Goal: Task Accomplishment & Management: Use online tool/utility

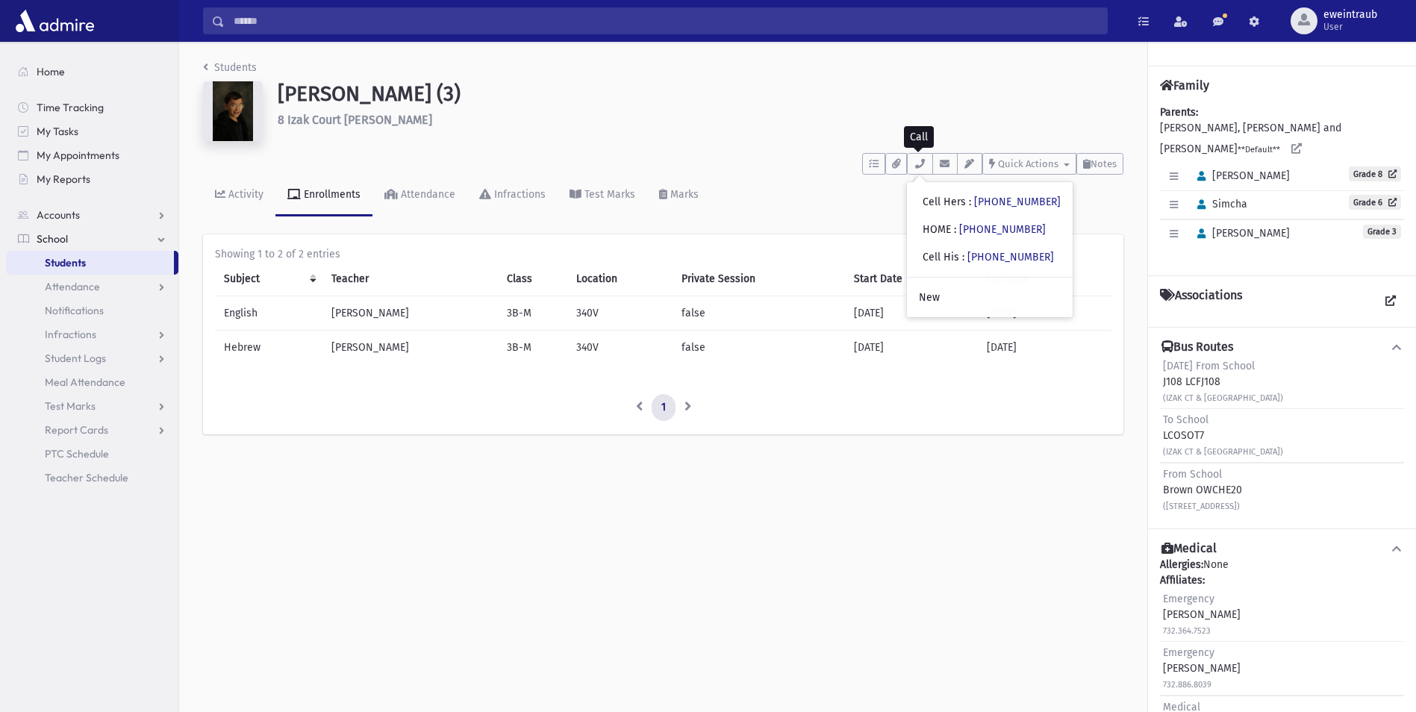
click at [73, 240] on link "School" at bounding box center [92, 239] width 172 height 24
click at [204, 69] on icon "breadcrumb" at bounding box center [205, 67] width 5 height 10
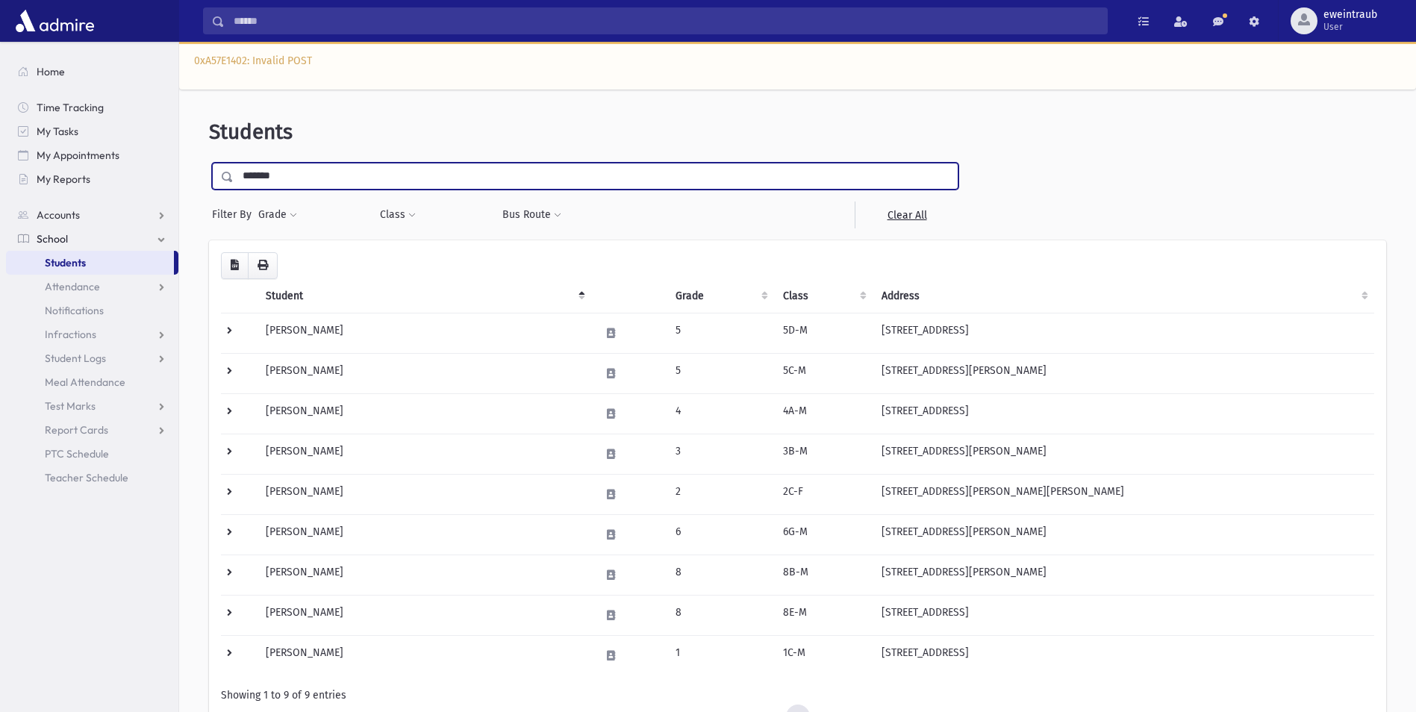
drag, startPoint x: 330, startPoint y: 178, endPoint x: 196, endPoint y: 184, distance: 133.7
click at [196, 184] on div "Students ******* Filter By Grade * * * * * * * * * * Filter Class ** **" at bounding box center [797, 453] width 1225 height 702
type input "*****"
click at [209, 163] on input "submit" at bounding box center [230, 173] width 42 height 20
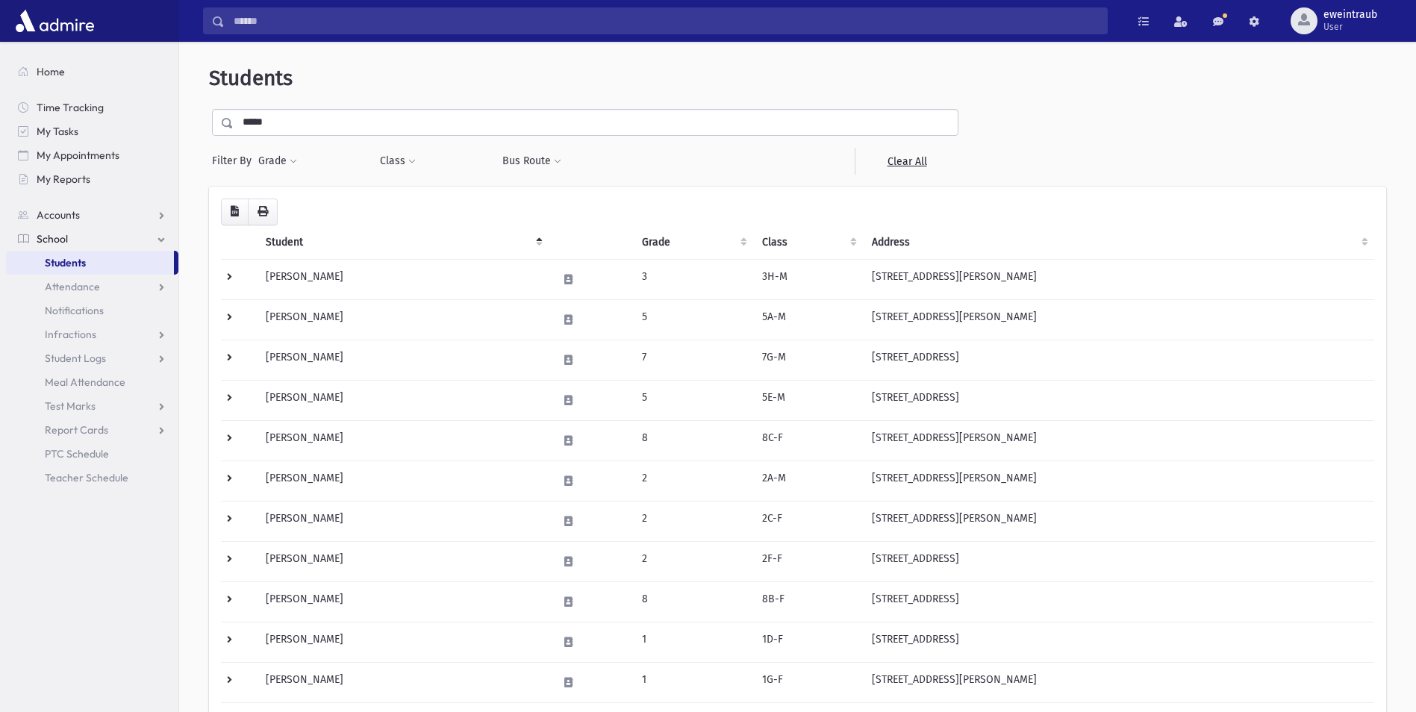
click at [678, 237] on th "Grade" at bounding box center [693, 242] width 120 height 34
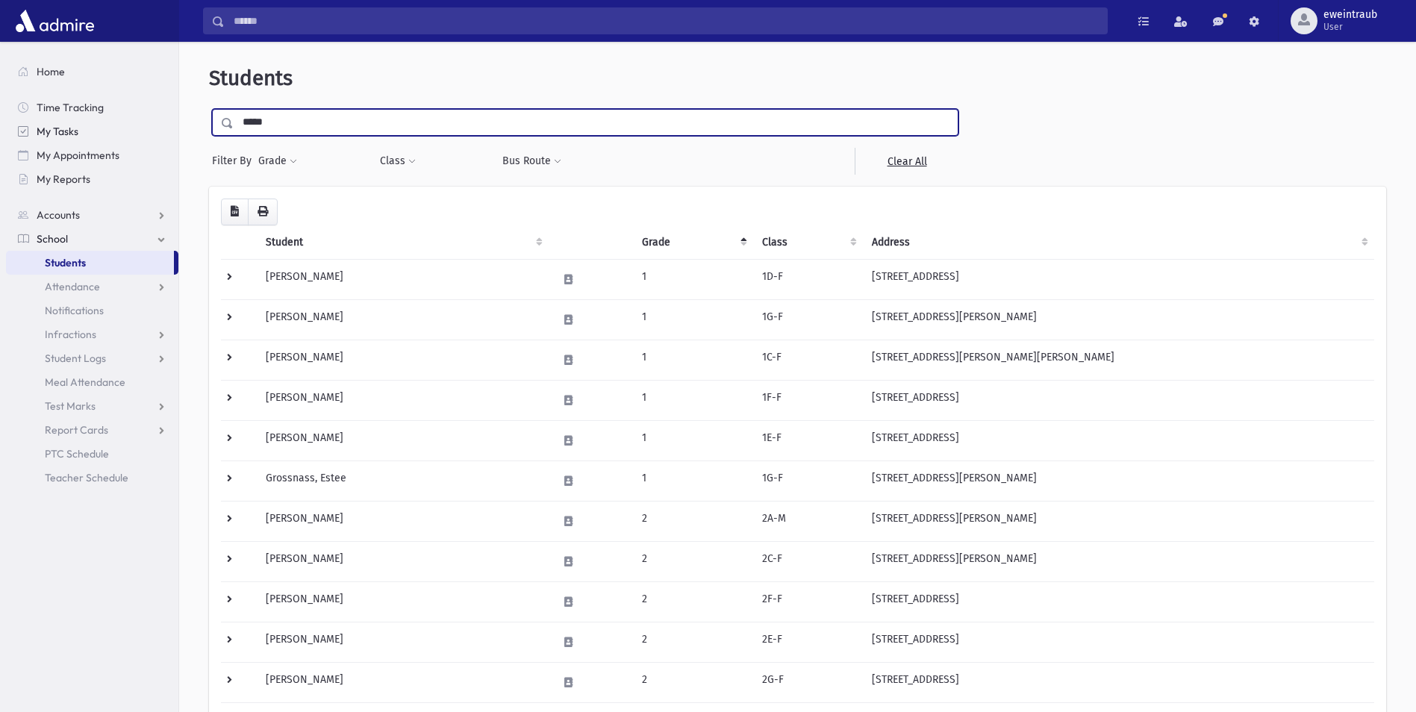
drag, startPoint x: 282, startPoint y: 131, endPoint x: 171, endPoint y: 129, distance: 111.2
click at [171, 129] on div "Search Results All Accounts" at bounding box center [708, 714] width 1416 height 1429
type input "******"
click at [209, 109] on input "submit" at bounding box center [230, 119] width 42 height 20
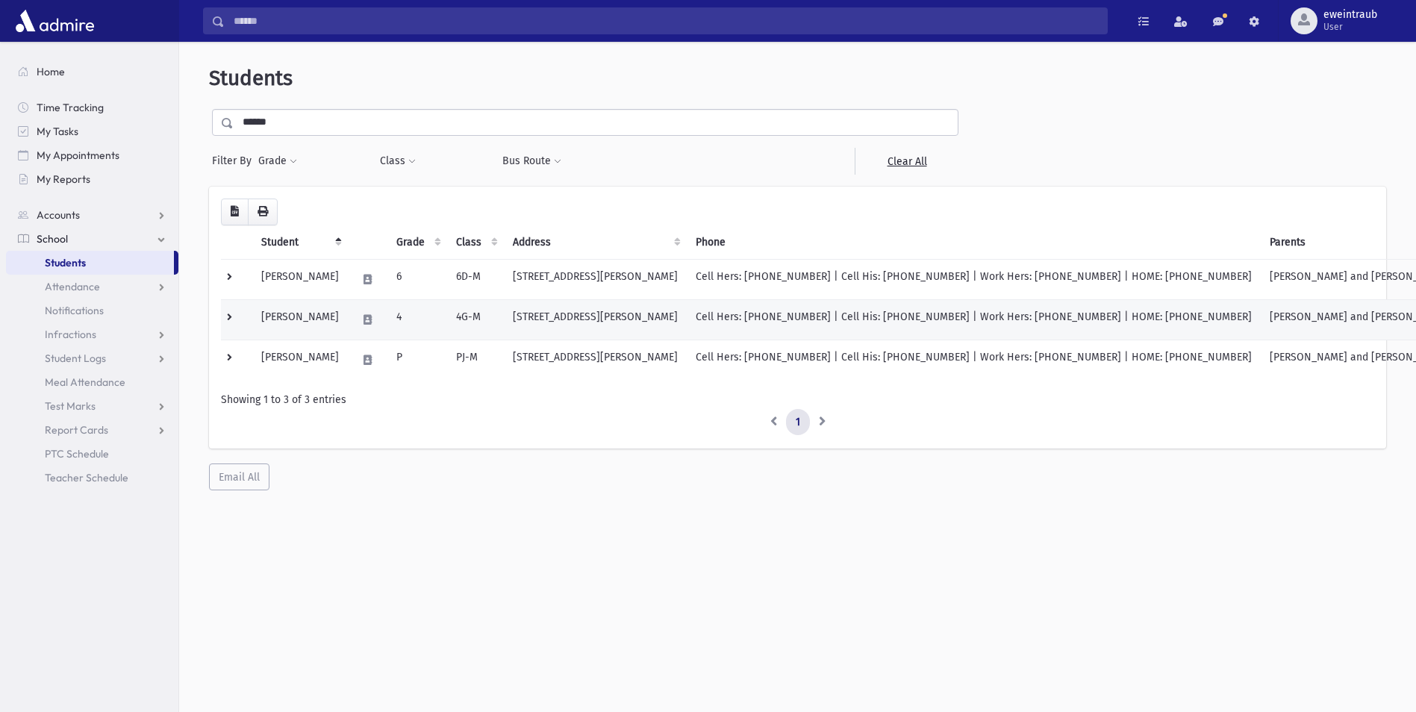
click at [312, 316] on td "Indich, Hillel" at bounding box center [300, 319] width 96 height 40
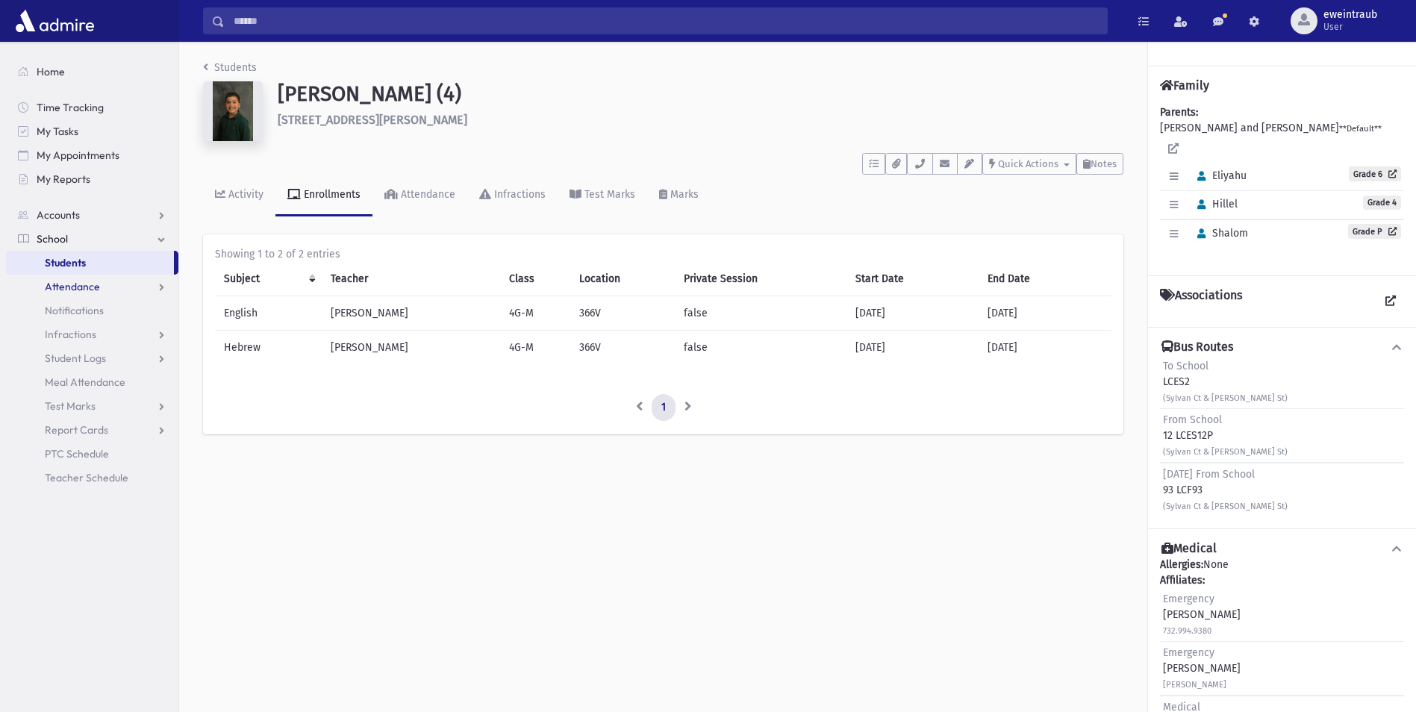
click at [85, 289] on span "Attendance" at bounding box center [72, 286] width 55 height 13
click at [86, 307] on link "Entry" at bounding box center [92, 311] width 172 height 24
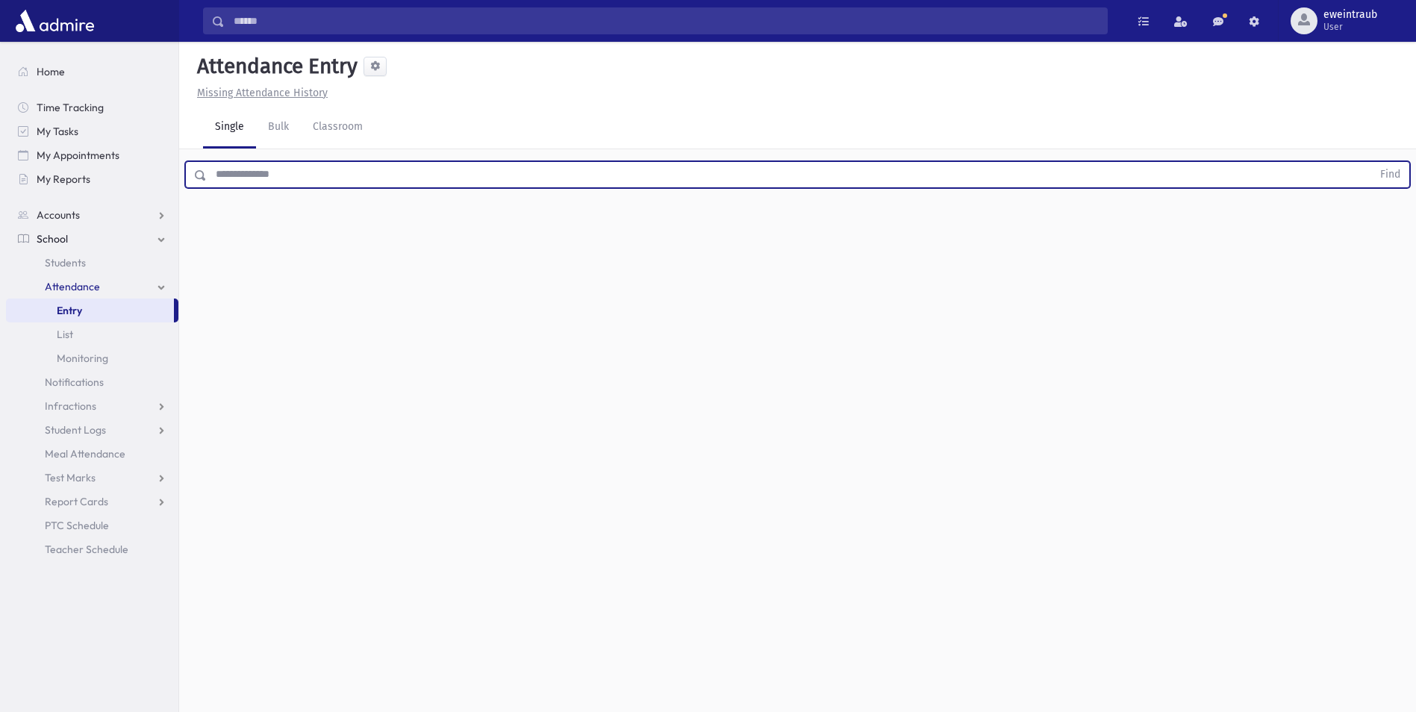
click at [300, 176] on input "text" at bounding box center [789, 174] width 1165 height 27
click at [1371, 162] on button "Find" at bounding box center [1390, 174] width 38 height 25
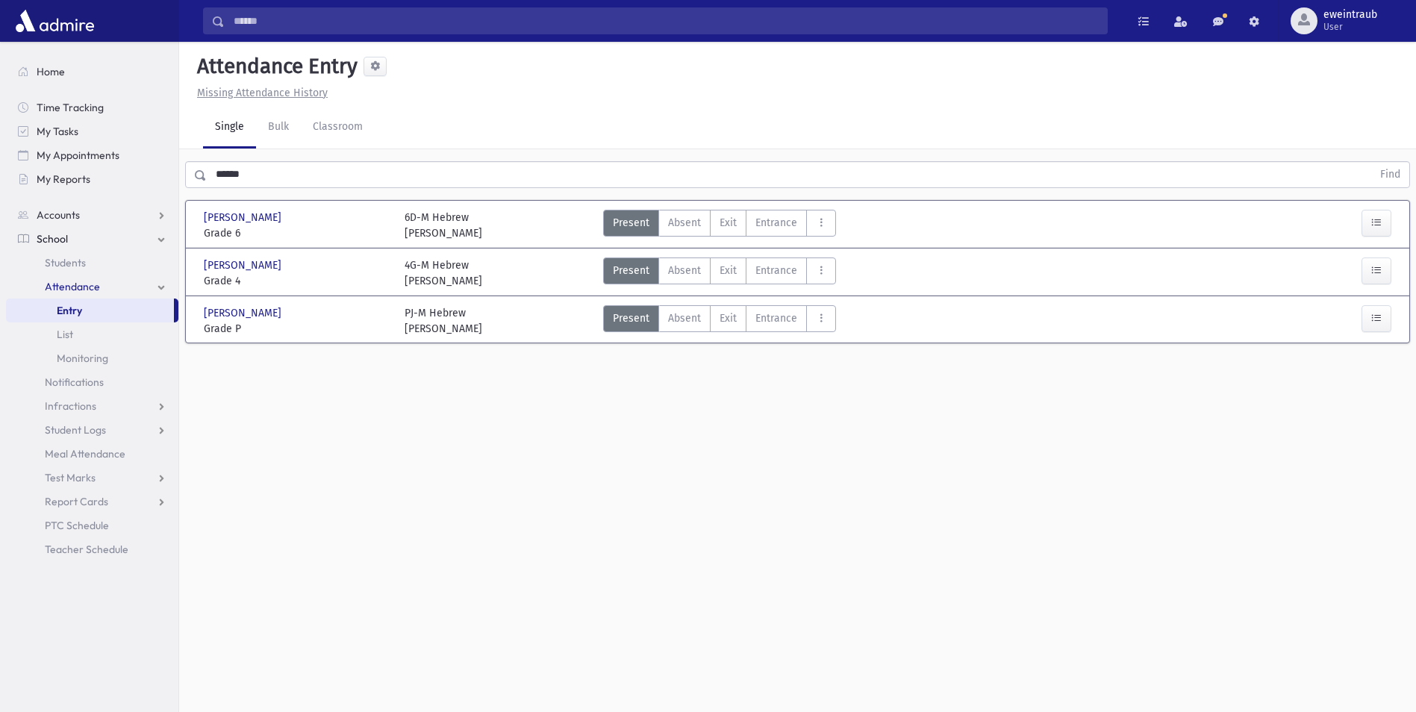
click at [273, 274] on span "Grade 4" at bounding box center [297, 281] width 186 height 16
click at [765, 269] on span "Entrance" at bounding box center [776, 271] width 42 height 16
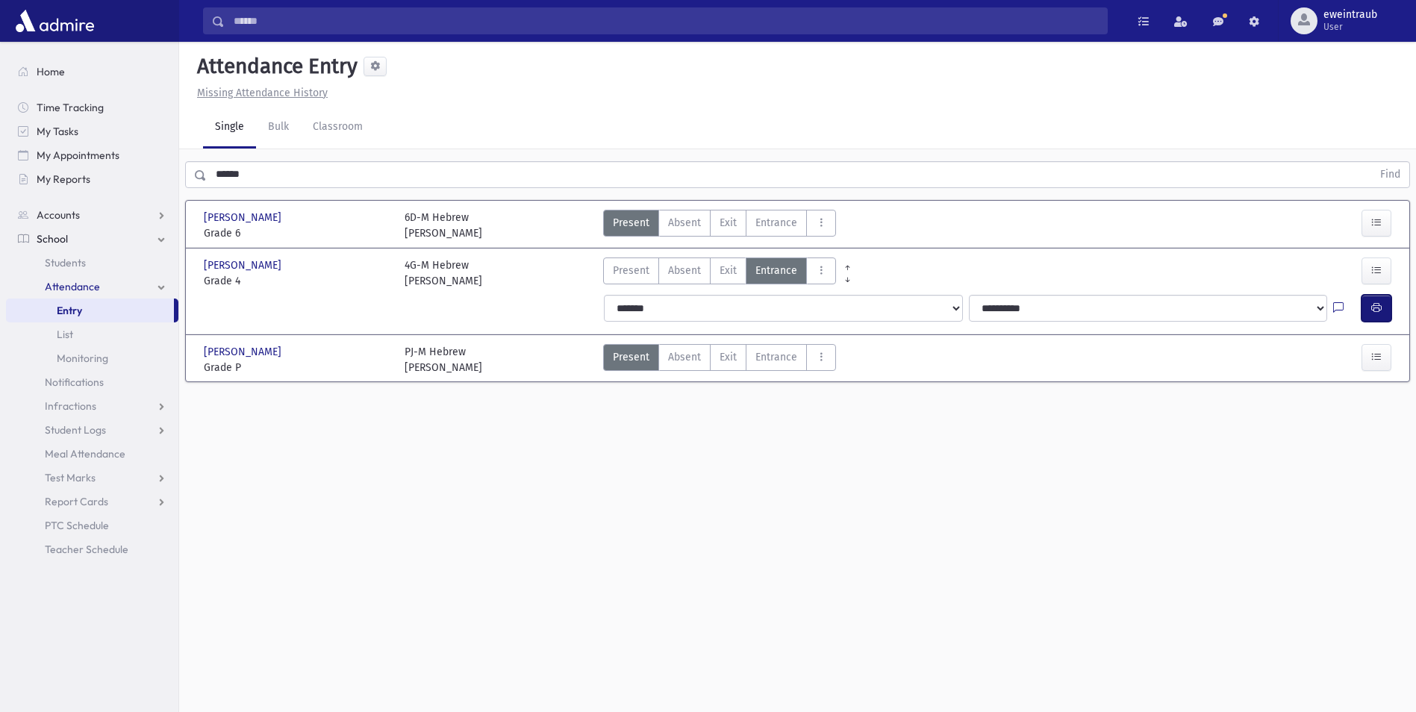
click at [1381, 310] on icon "button" at bounding box center [1376, 308] width 10 height 13
click at [294, 182] on input "******" at bounding box center [789, 174] width 1165 height 27
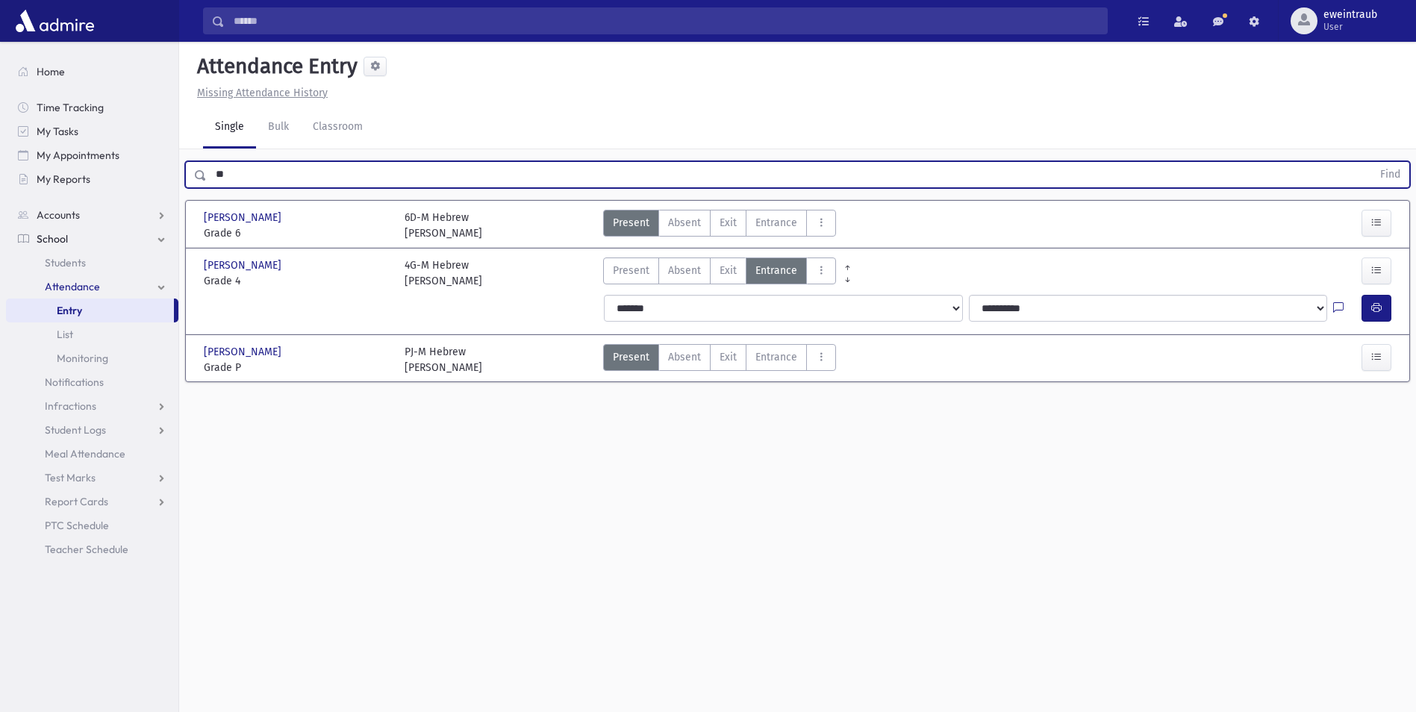
type input "*"
click at [1371, 162] on button "Find" at bounding box center [1390, 174] width 38 height 25
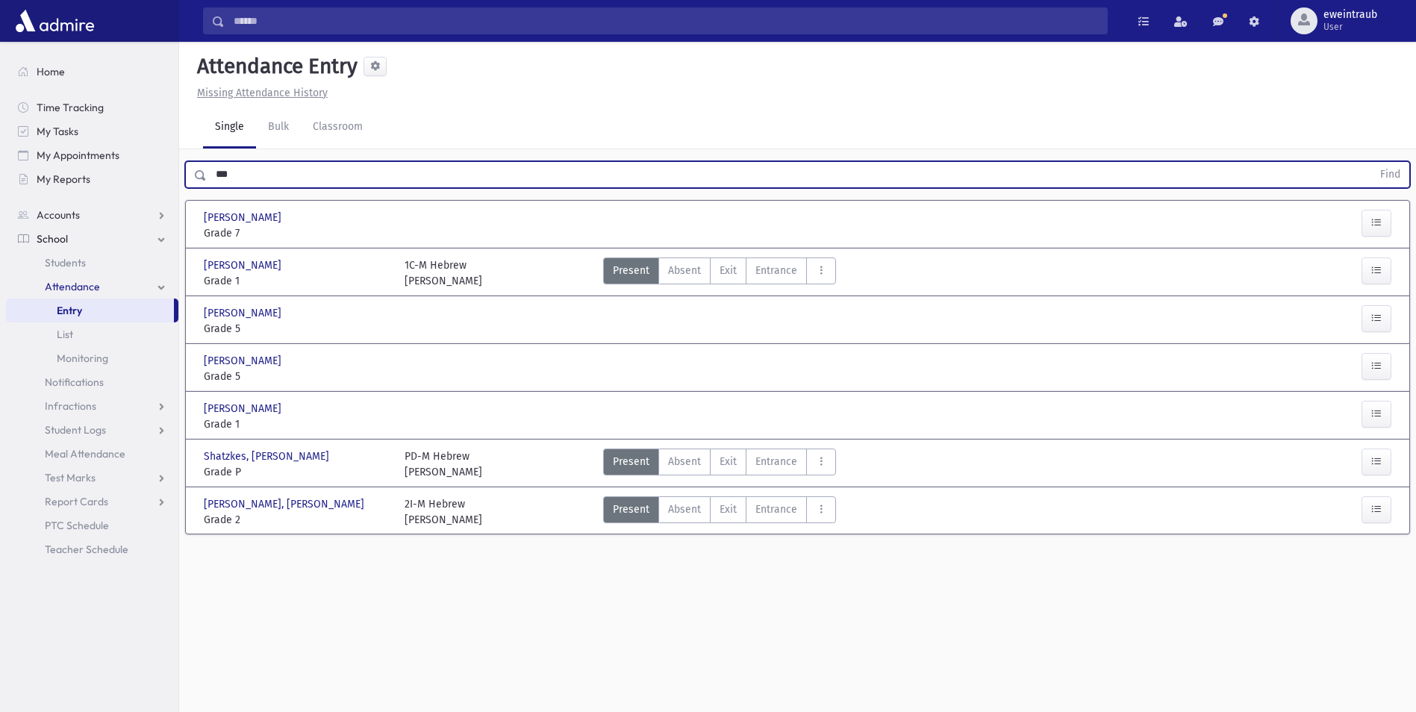
click at [1371, 162] on button "Find" at bounding box center [1390, 174] width 38 height 25
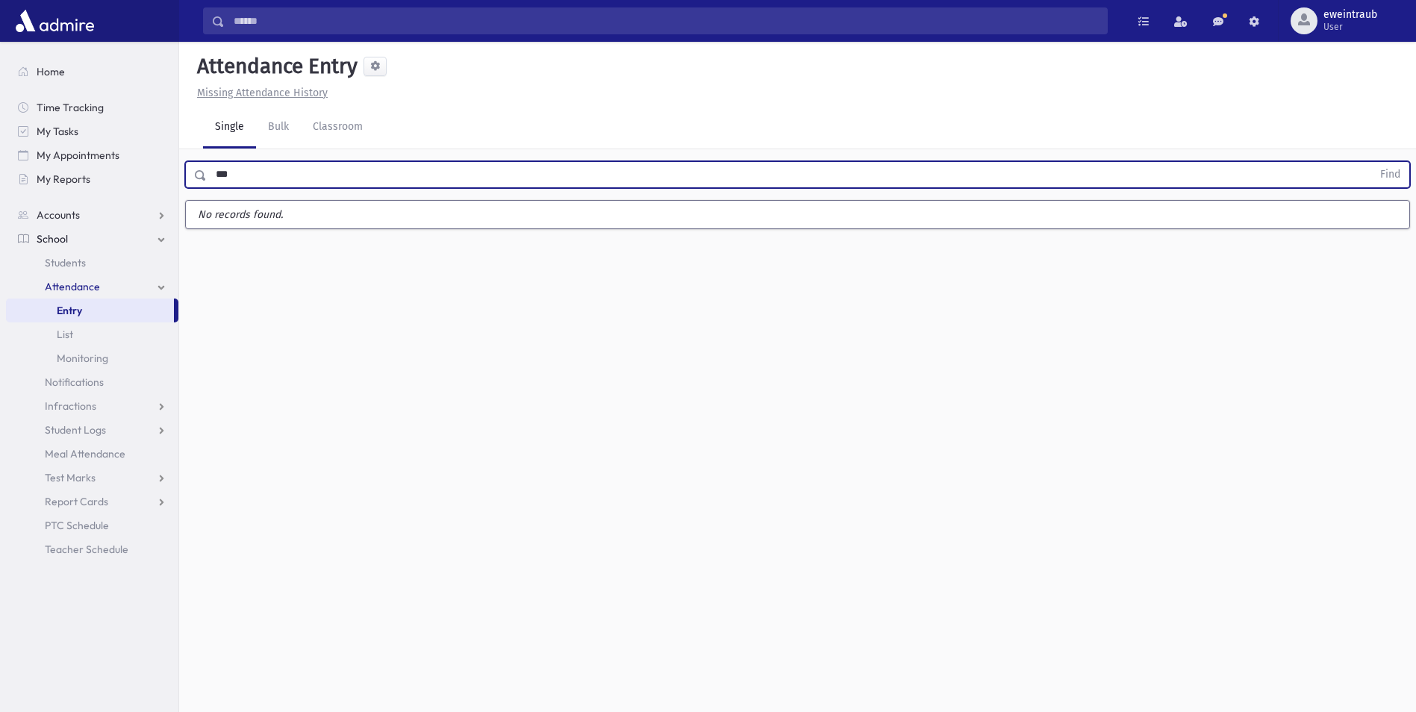
click at [290, 173] on input "***" at bounding box center [789, 174] width 1165 height 27
type input "*"
click at [1371, 162] on button "Find" at bounding box center [1390, 174] width 38 height 25
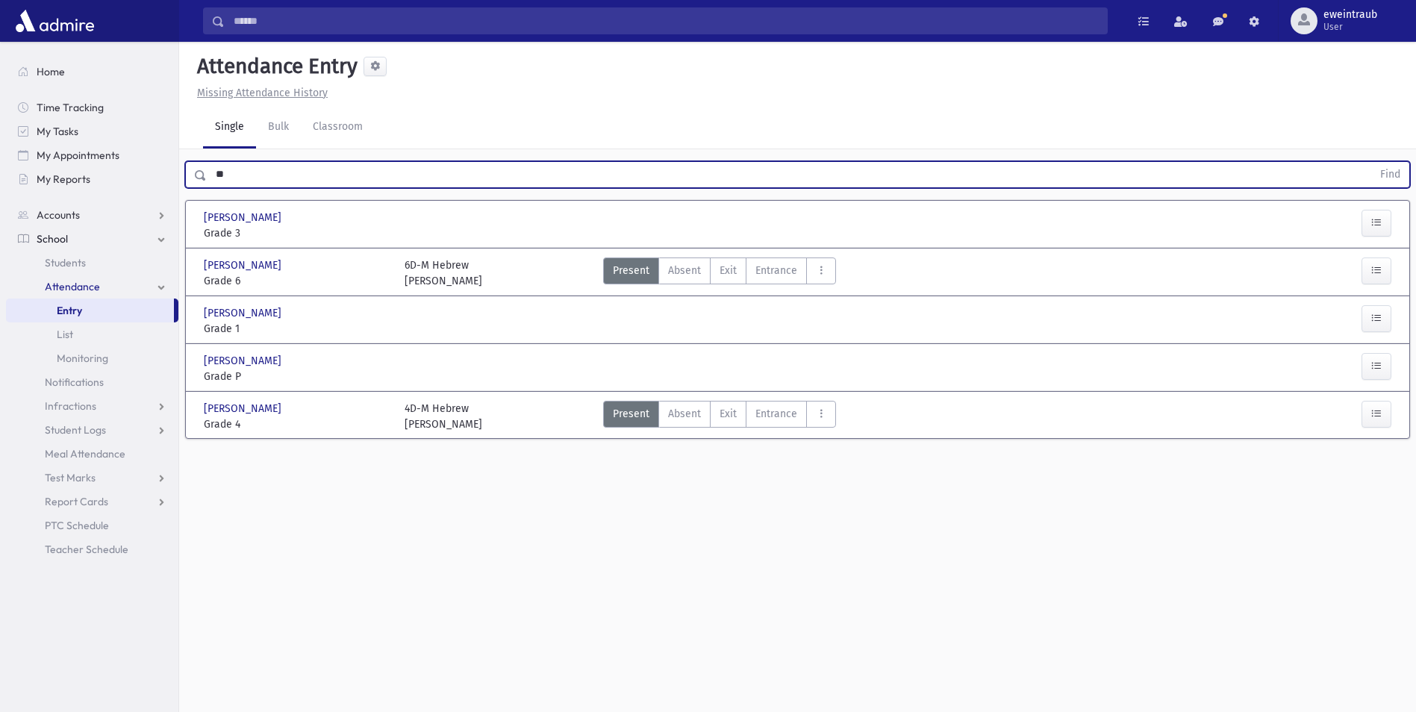
type input "*"
click at [761, 420] on span "Entrance" at bounding box center [776, 414] width 42 height 16
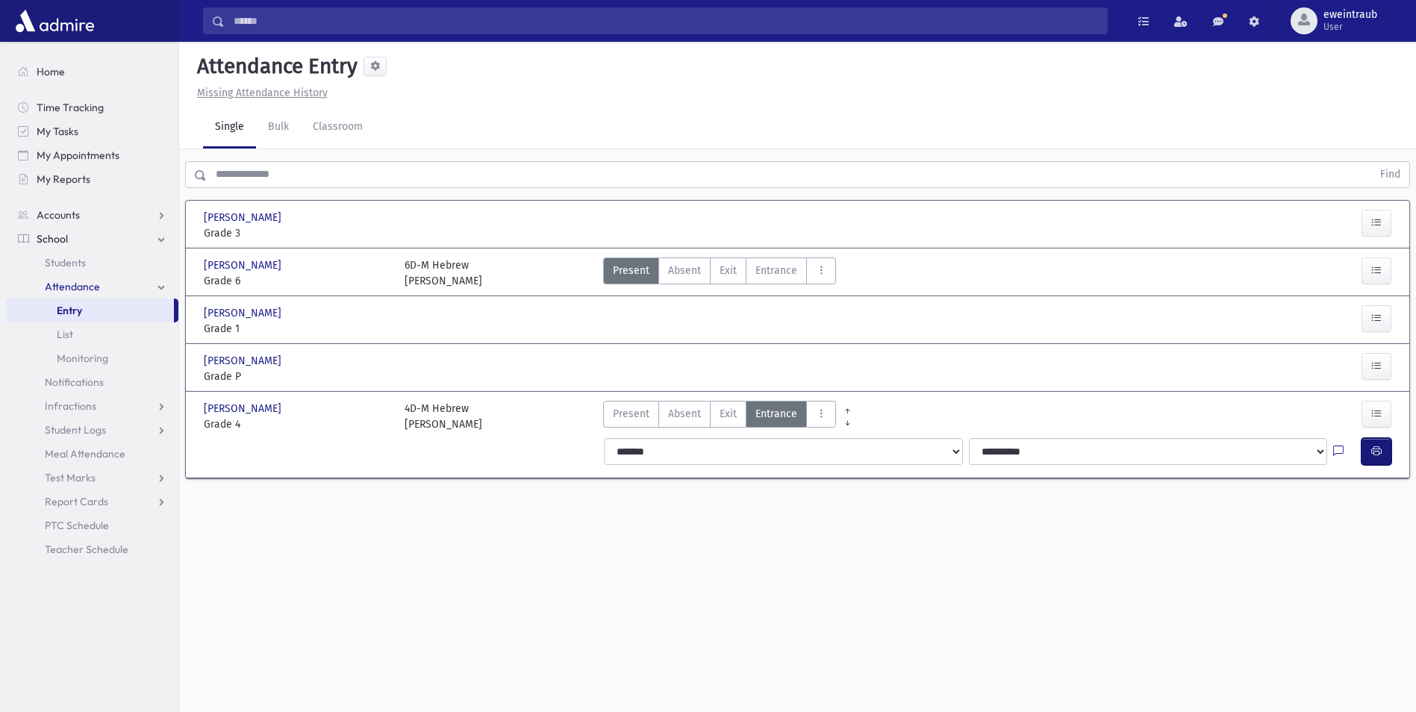
click at [1382, 449] on button "button" at bounding box center [1376, 451] width 30 height 27
click at [263, 180] on input "text" at bounding box center [789, 174] width 1165 height 27
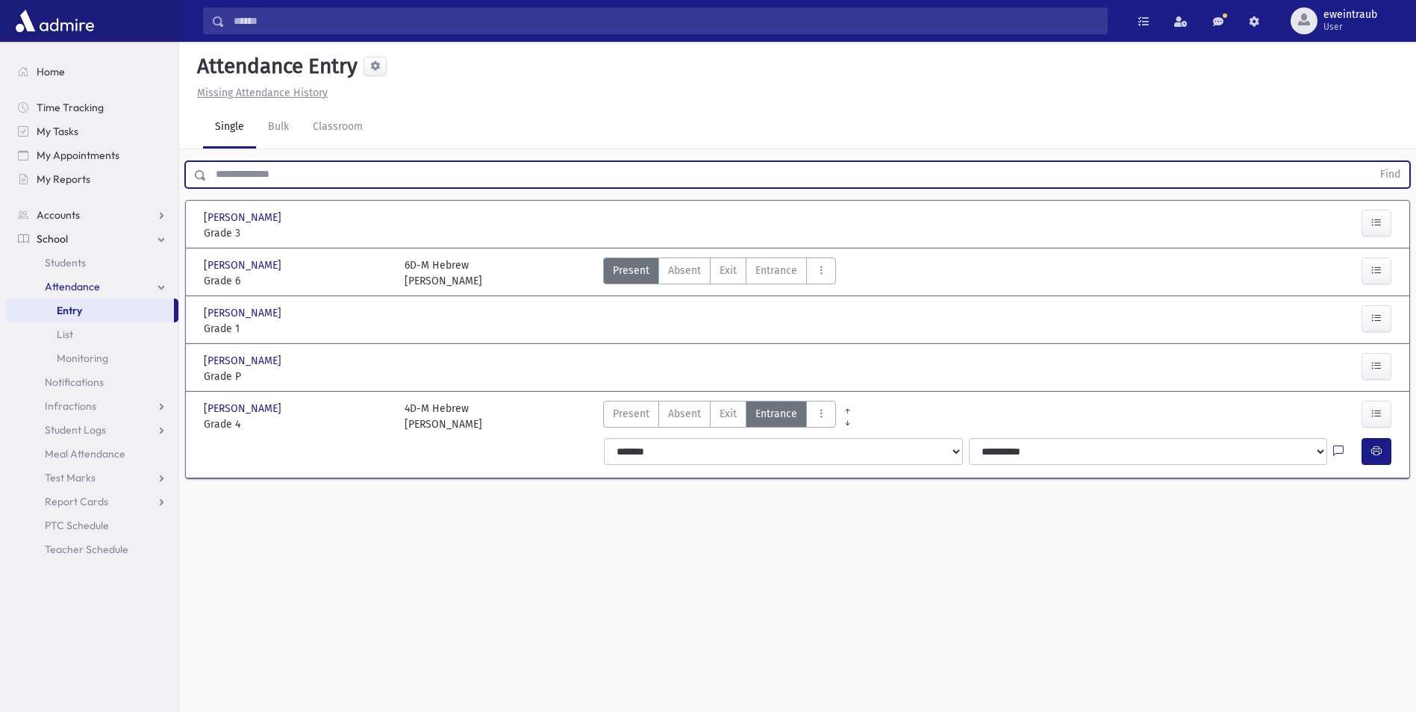
click at [267, 176] on input "text" at bounding box center [789, 174] width 1165 height 27
click at [1371, 162] on button "Find" at bounding box center [1390, 174] width 38 height 25
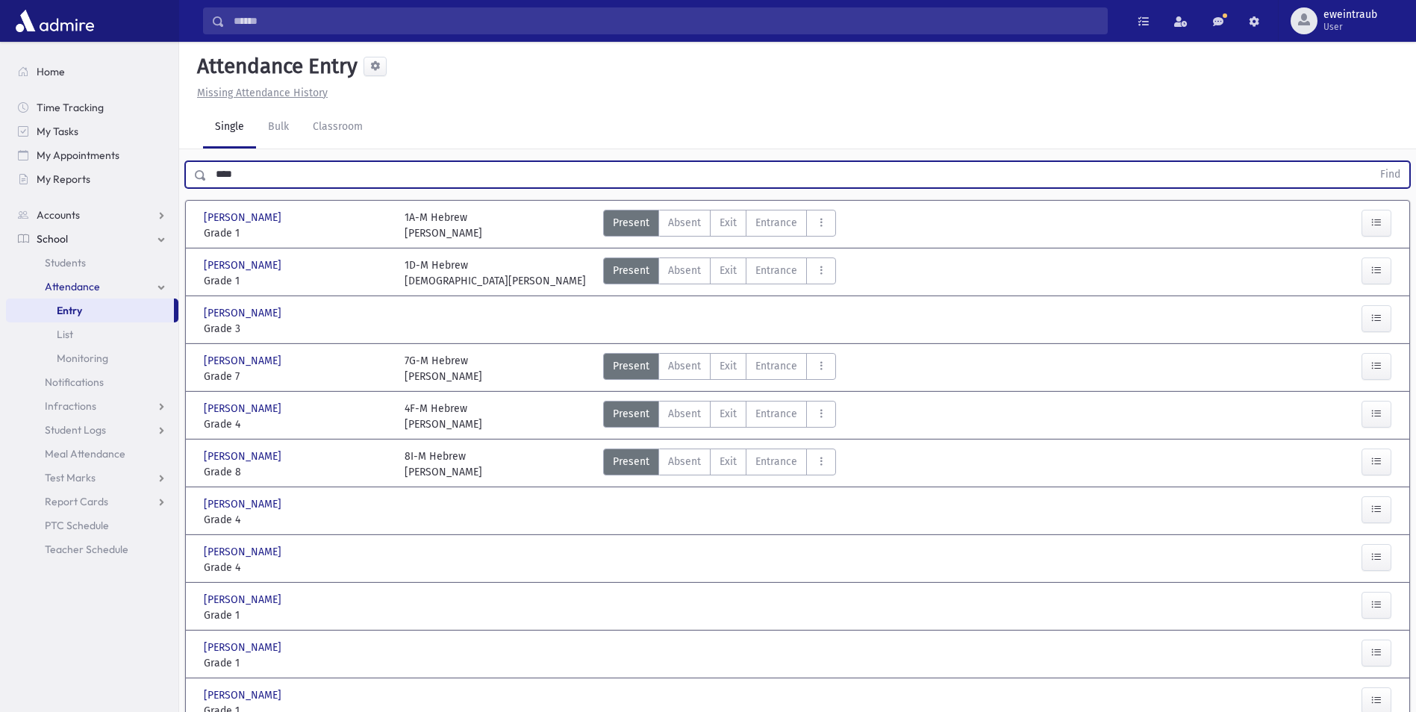
click at [1371, 162] on button "Find" at bounding box center [1390, 174] width 38 height 25
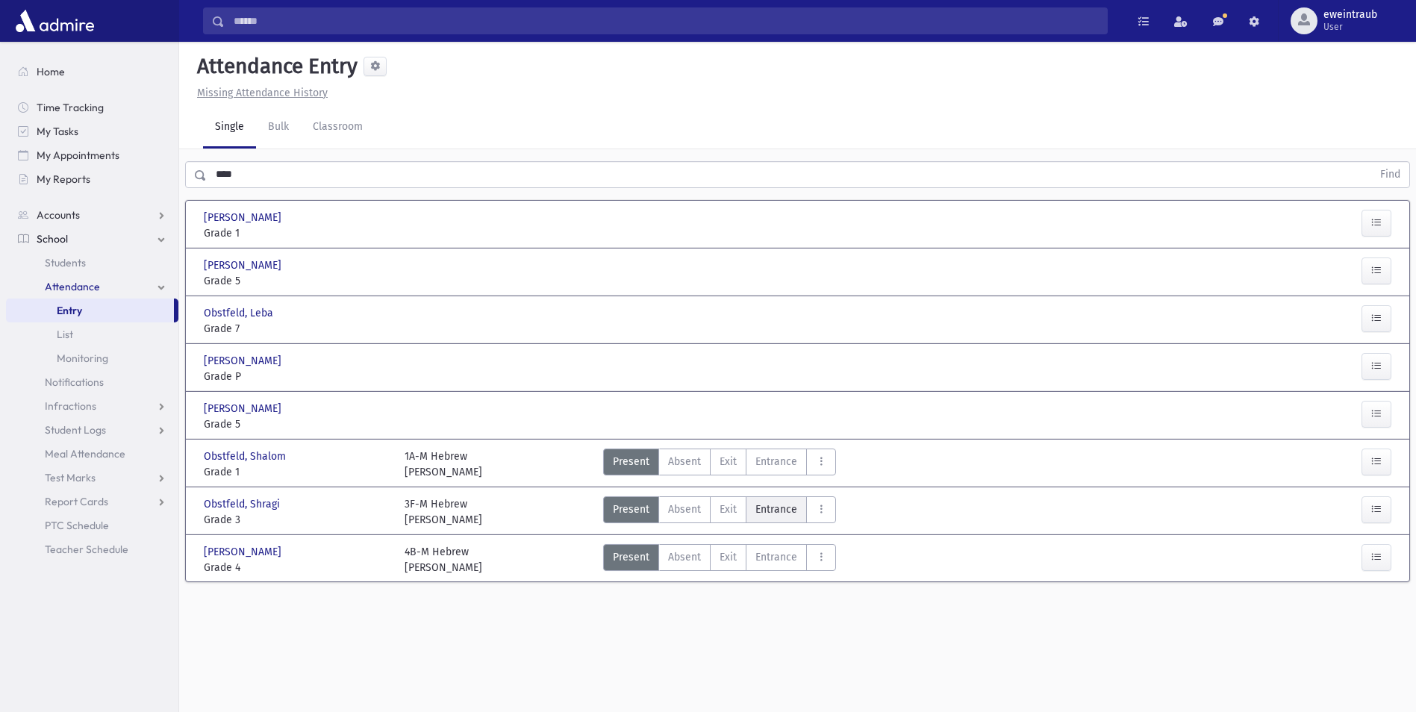
click at [772, 512] on span "Entrance" at bounding box center [776, 510] width 42 height 16
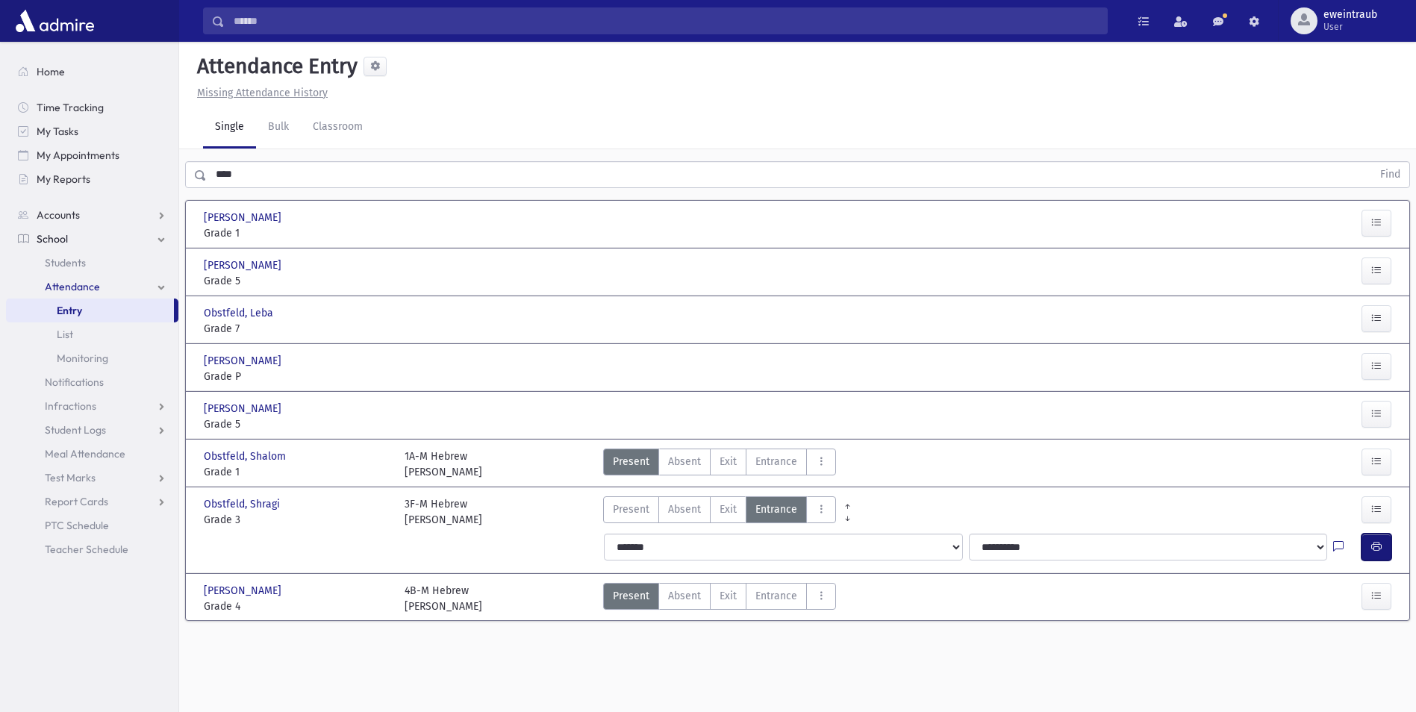
click at [1376, 551] on icon "button" at bounding box center [1376, 546] width 10 height 13
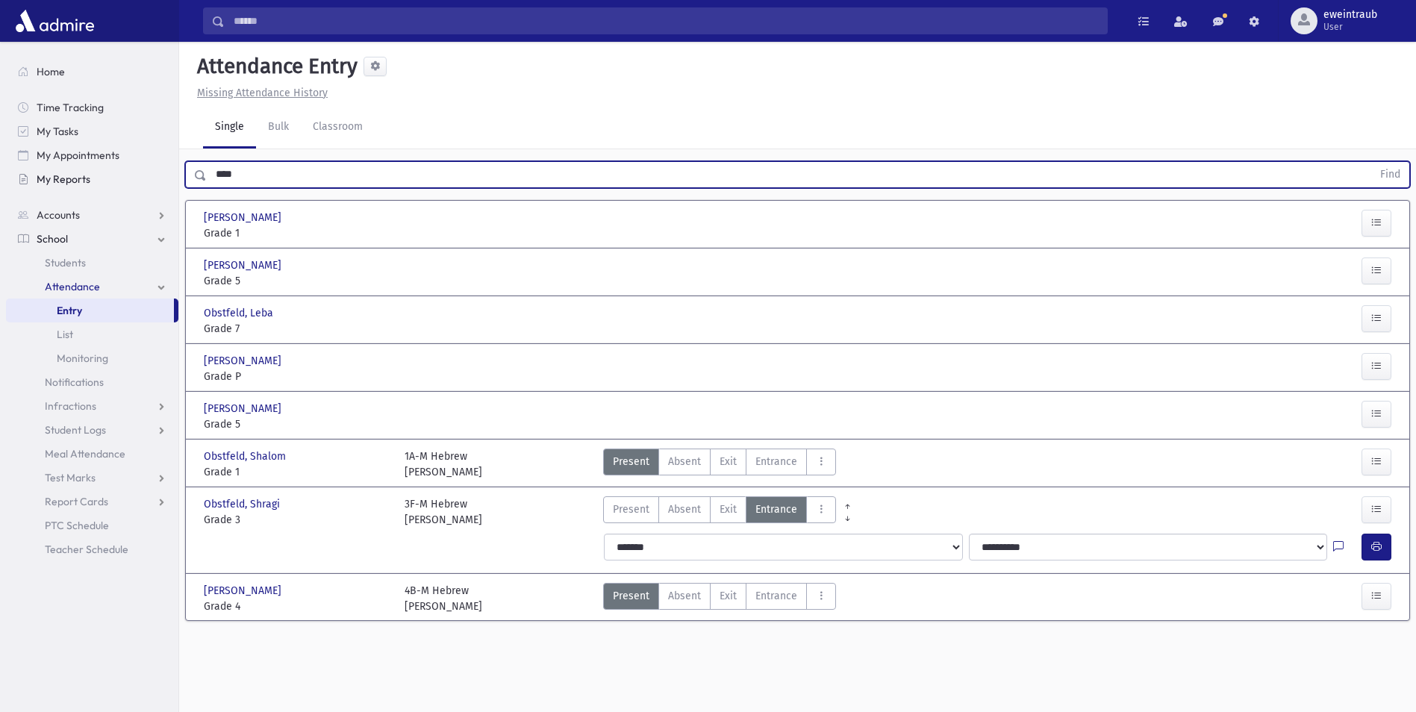
drag, startPoint x: 273, startPoint y: 177, endPoint x: 115, endPoint y: 178, distance: 158.2
click at [115, 178] on div "Search Results All Accounts" at bounding box center [708, 373] width 1416 height 746
click at [1371, 162] on button "Find" at bounding box center [1390, 174] width 38 height 25
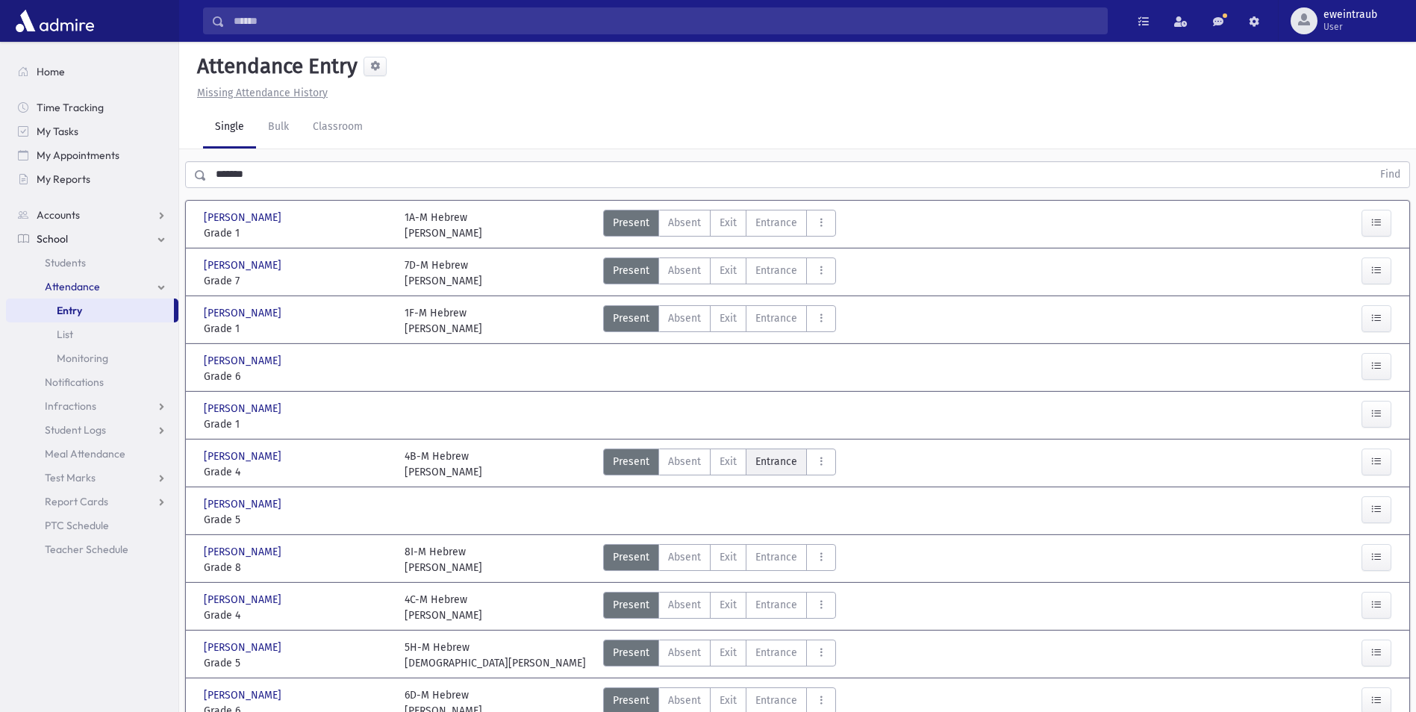
click at [775, 463] on span "Entrance" at bounding box center [776, 462] width 42 height 16
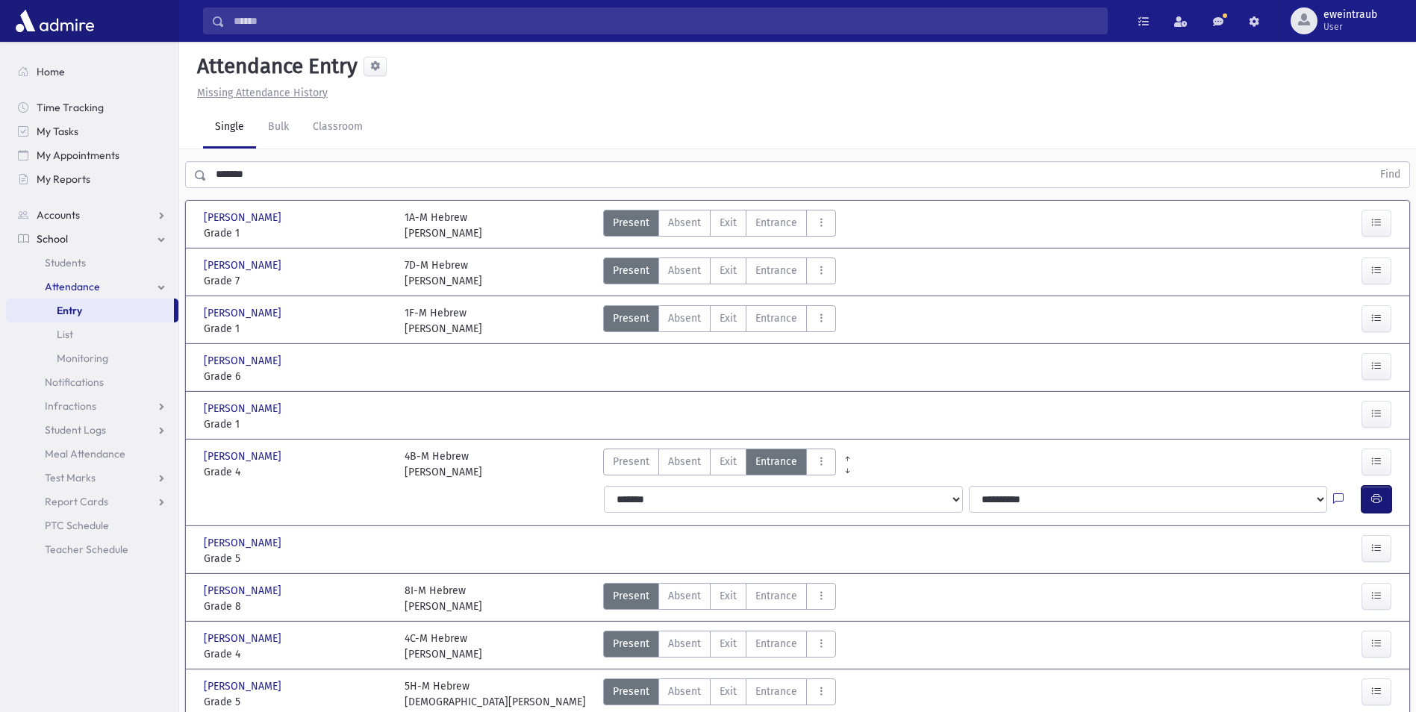
drag, startPoint x: 1378, startPoint y: 493, endPoint x: 746, endPoint y: 508, distance: 631.6
click at [1375, 493] on icon "button" at bounding box center [1376, 499] width 10 height 13
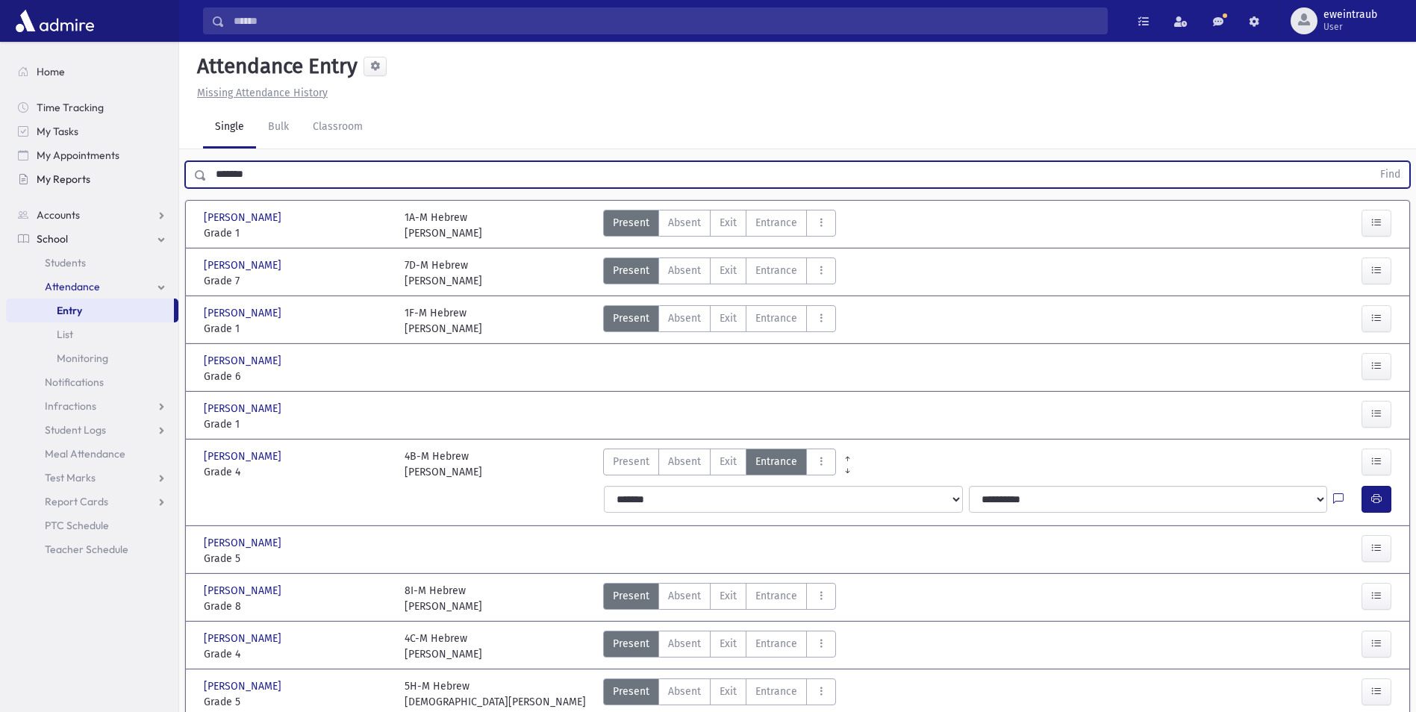
drag, startPoint x: 281, startPoint y: 174, endPoint x: 86, endPoint y: 177, distance: 194.8
click at [86, 177] on div "Search Results All Accounts" at bounding box center [708, 457] width 1416 height 914
click at [1371, 162] on button "Find" at bounding box center [1390, 174] width 38 height 25
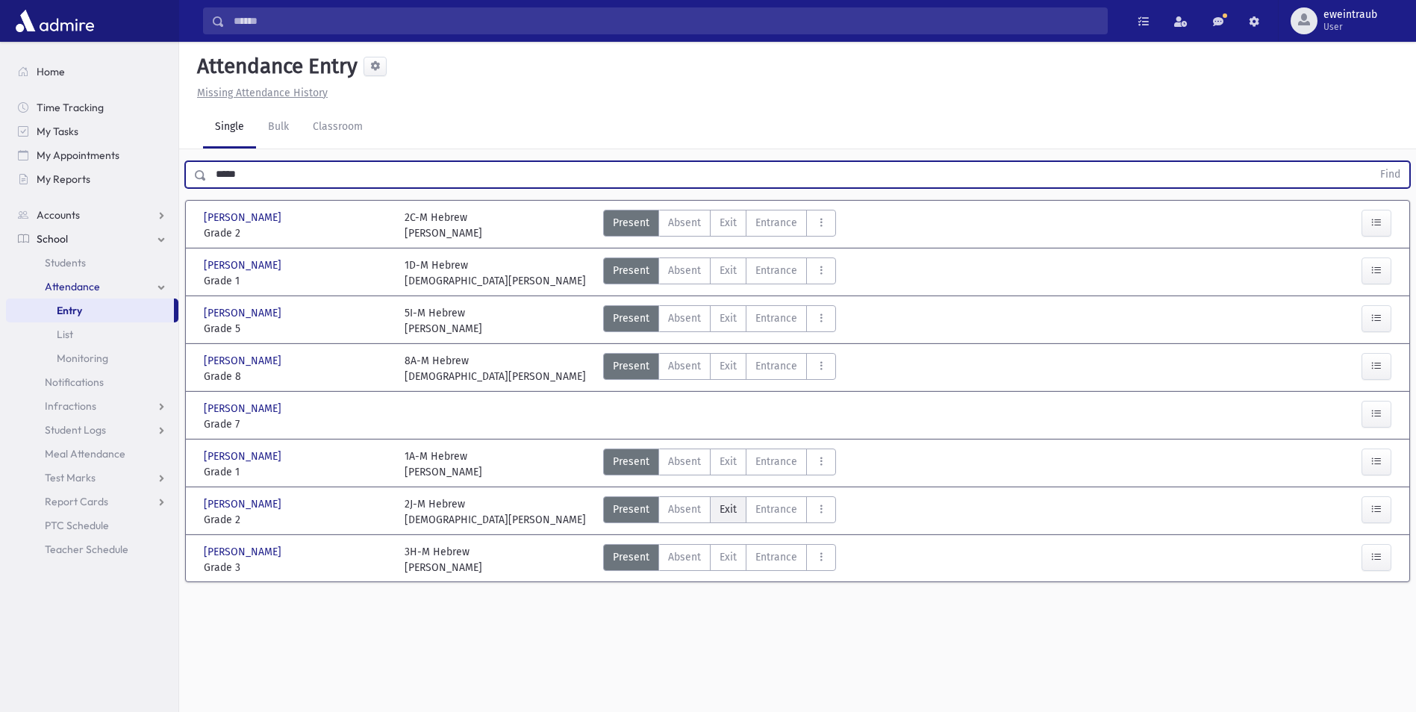
click at [719, 505] on span "Exit" at bounding box center [727, 510] width 17 height 16
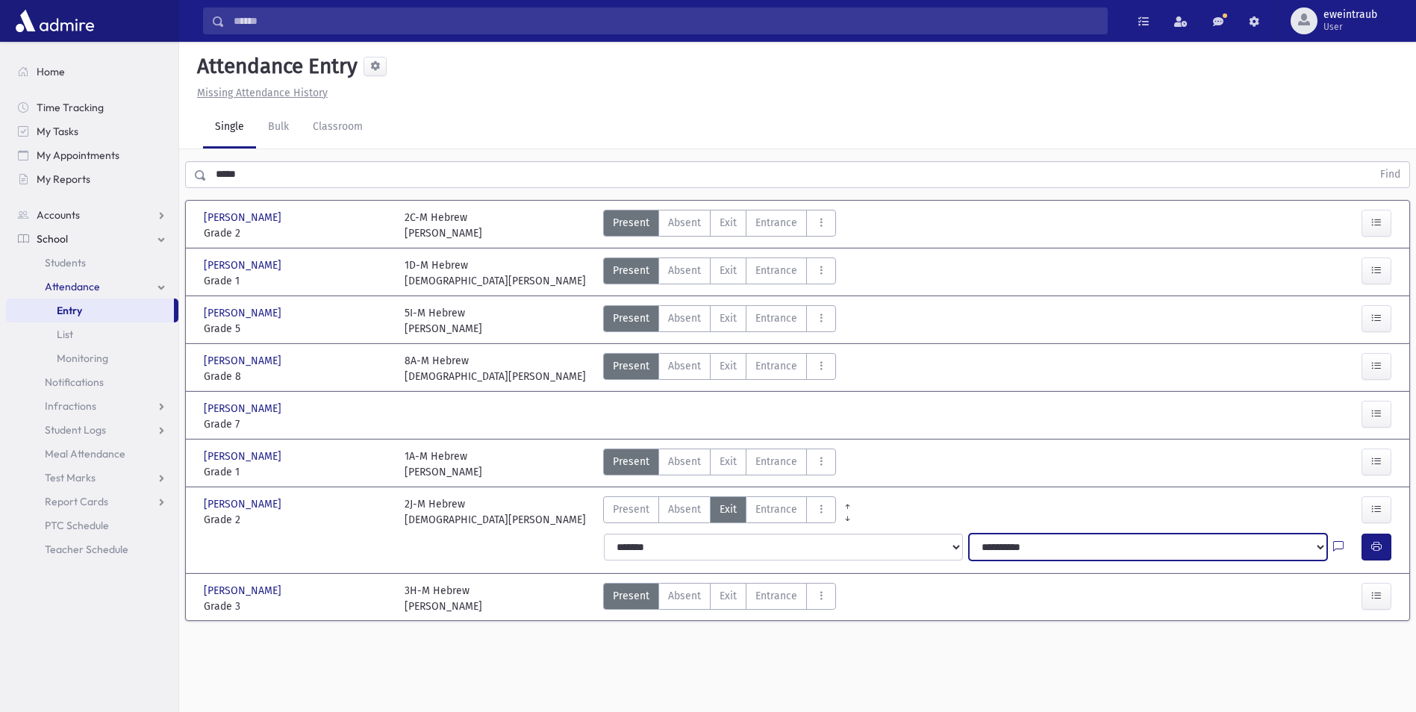
click at [1067, 556] on select "**********" at bounding box center [1148, 547] width 358 height 27
click at [969, 534] on select "**********" at bounding box center [1148, 547] width 358 height 27
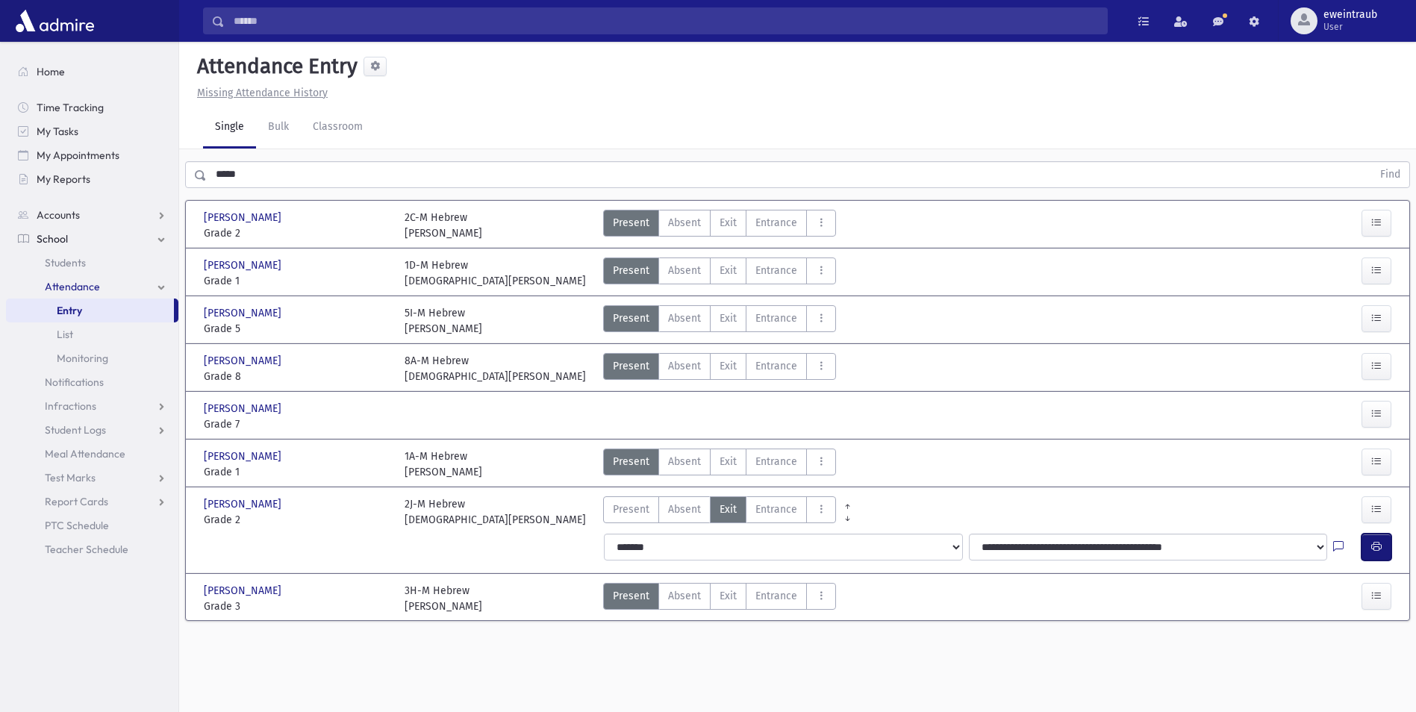
click at [1381, 545] on icon "button" at bounding box center [1376, 546] width 10 height 13
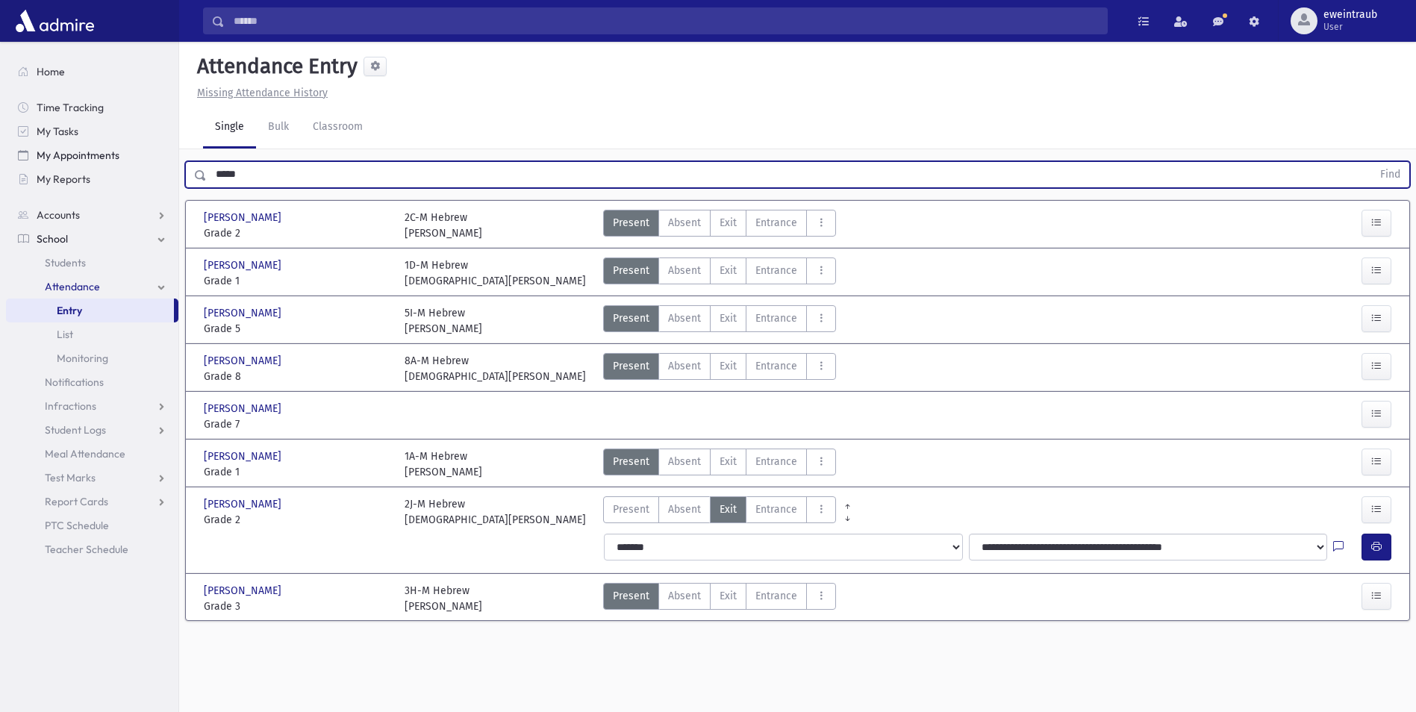
drag, startPoint x: 281, startPoint y: 175, endPoint x: 129, endPoint y: 154, distance: 153.7
click at [129, 154] on div "Search Results All Accounts" at bounding box center [708, 373] width 1416 height 746
click at [1371, 162] on button "Find" at bounding box center [1390, 174] width 38 height 25
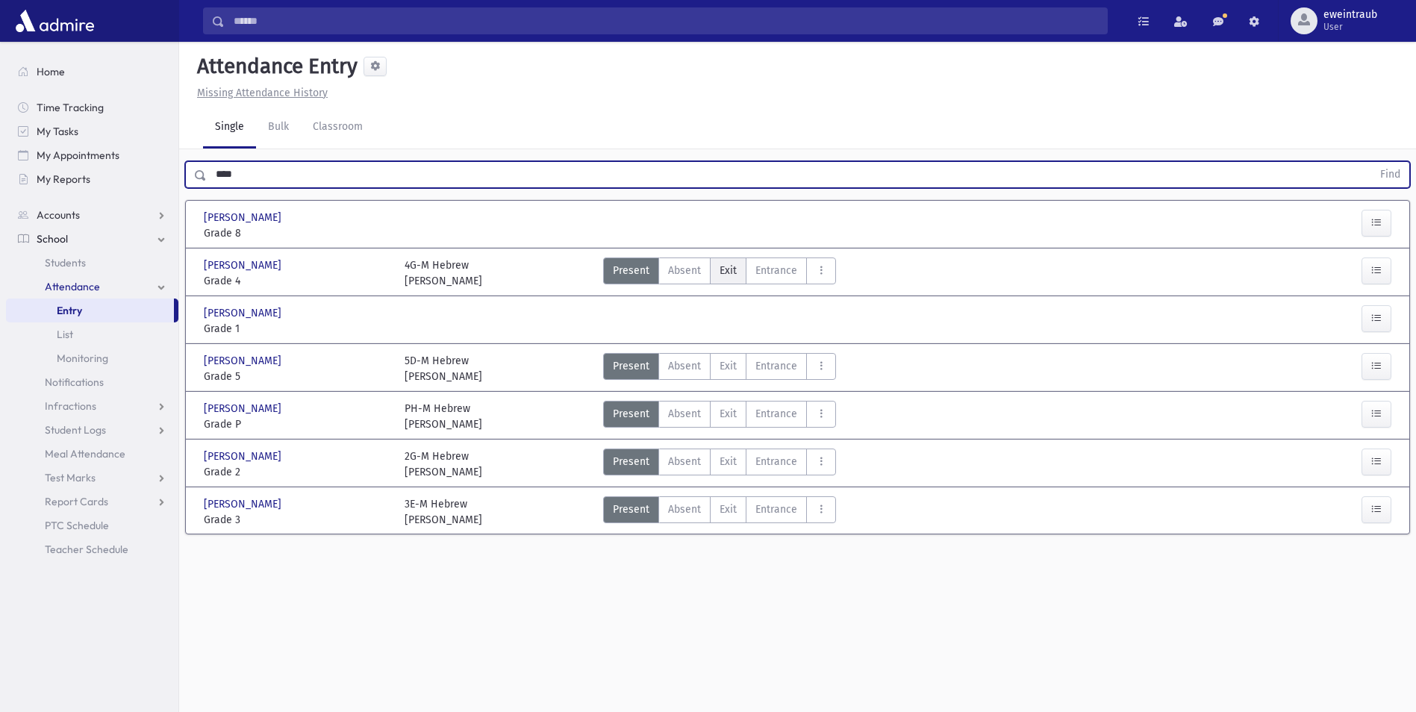
drag, startPoint x: 717, startPoint y: 268, endPoint x: 748, endPoint y: 278, distance: 32.3
click at [720, 268] on label "Exit Ex" at bounding box center [728, 270] width 37 height 27
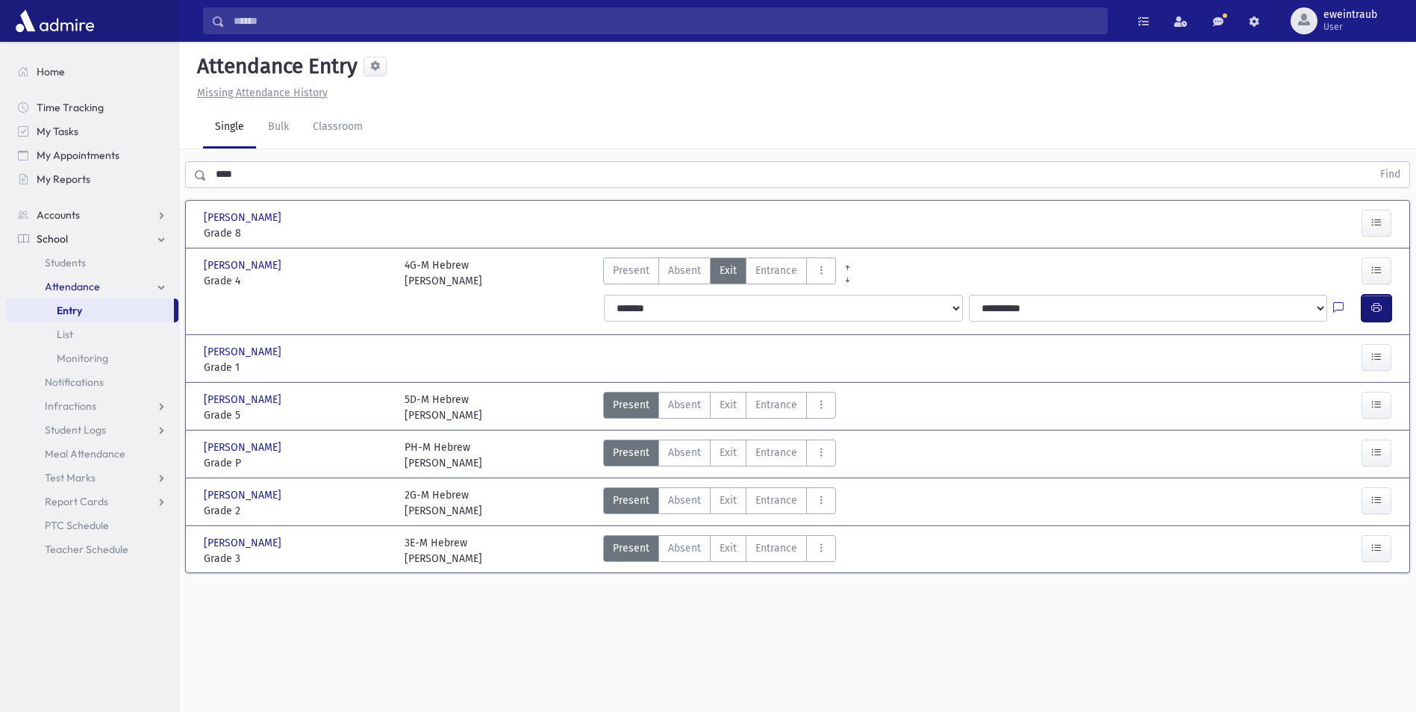
drag, startPoint x: 1372, startPoint y: 308, endPoint x: 1028, endPoint y: 219, distance: 355.3
click at [1370, 308] on button "button" at bounding box center [1376, 308] width 30 height 27
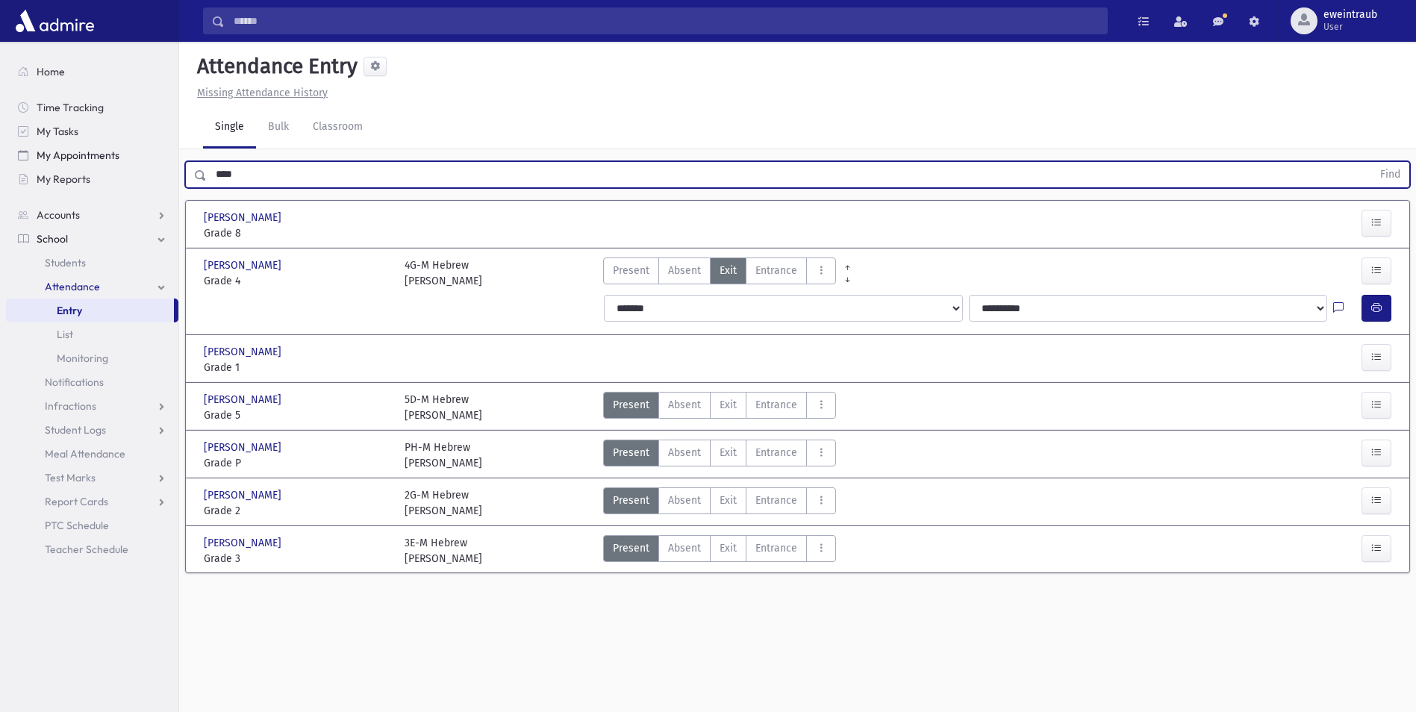
drag, startPoint x: 262, startPoint y: 180, endPoint x: 178, endPoint y: 153, distance: 88.5
click at [179, 154] on div "**** Find" at bounding box center [797, 171] width 1237 height 45
click at [1371, 162] on button "Find" at bounding box center [1390, 174] width 38 height 25
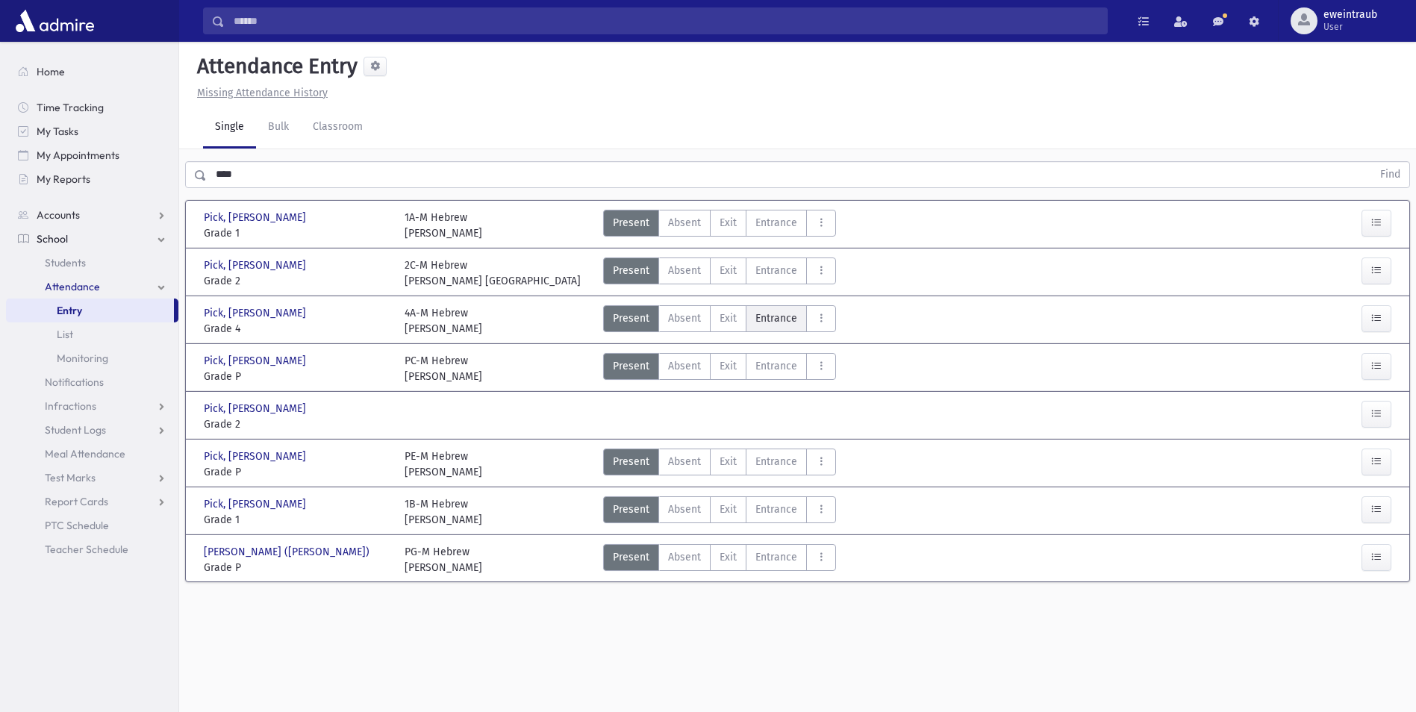
click at [769, 318] on span "Entrance" at bounding box center [776, 318] width 42 height 16
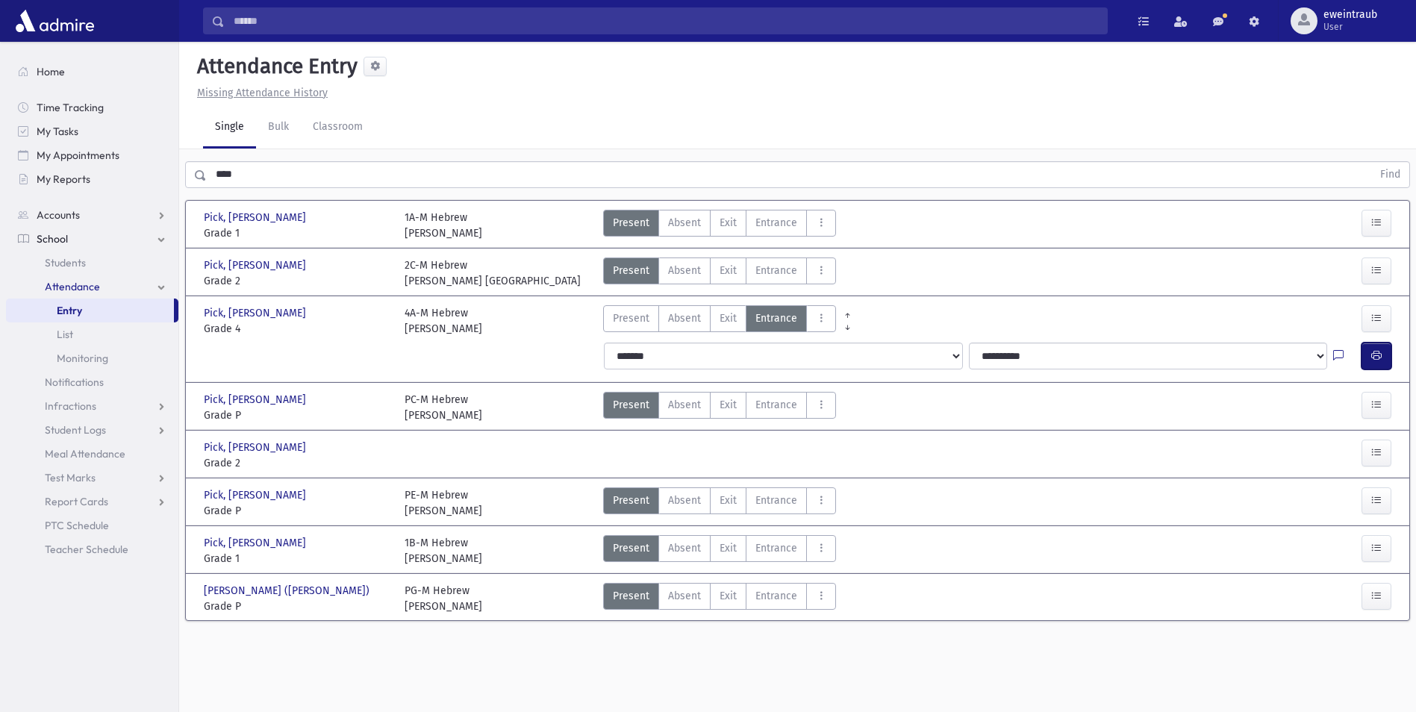
click at [1377, 350] on icon "button" at bounding box center [1376, 355] width 10 height 13
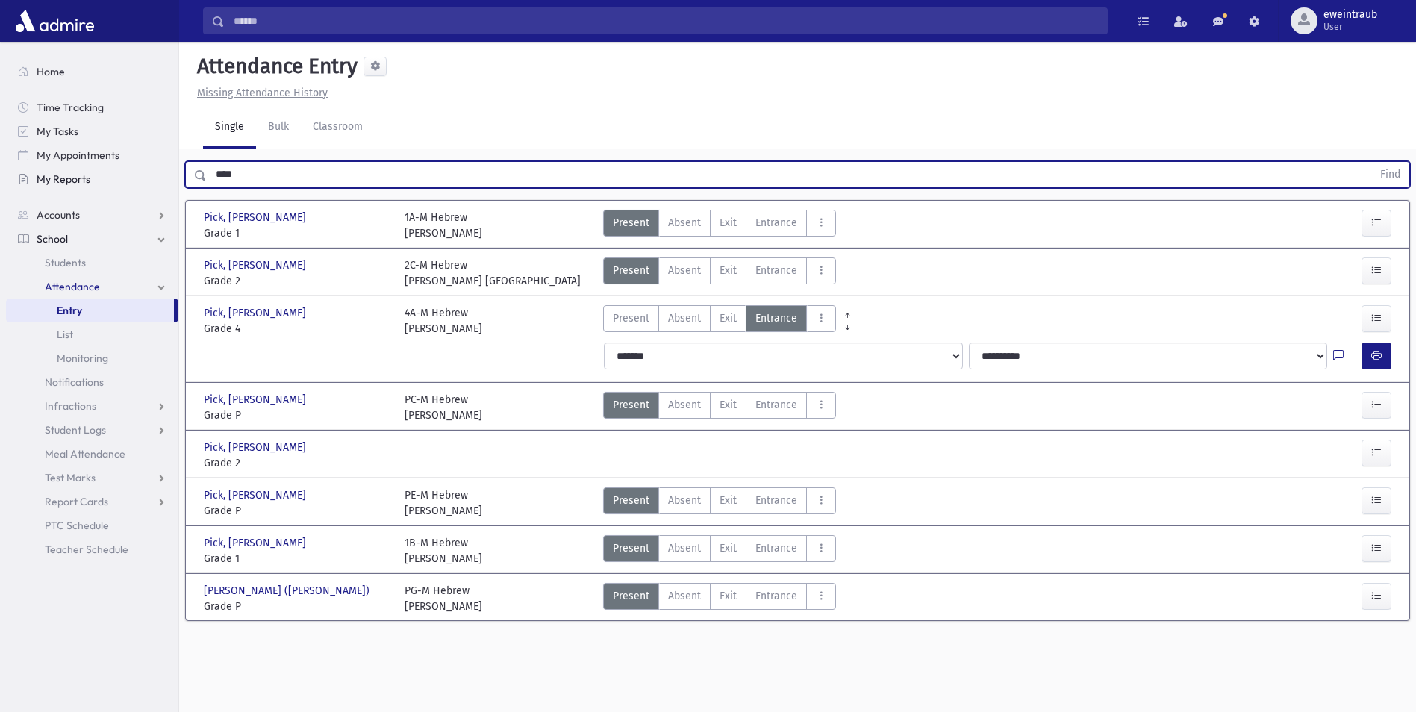
drag, startPoint x: 281, startPoint y: 173, endPoint x: 150, endPoint y: 178, distance: 130.7
click at [150, 178] on div "Search Results All Accounts" at bounding box center [708, 373] width 1416 height 746
click at [1371, 162] on button "Find" at bounding box center [1390, 174] width 38 height 25
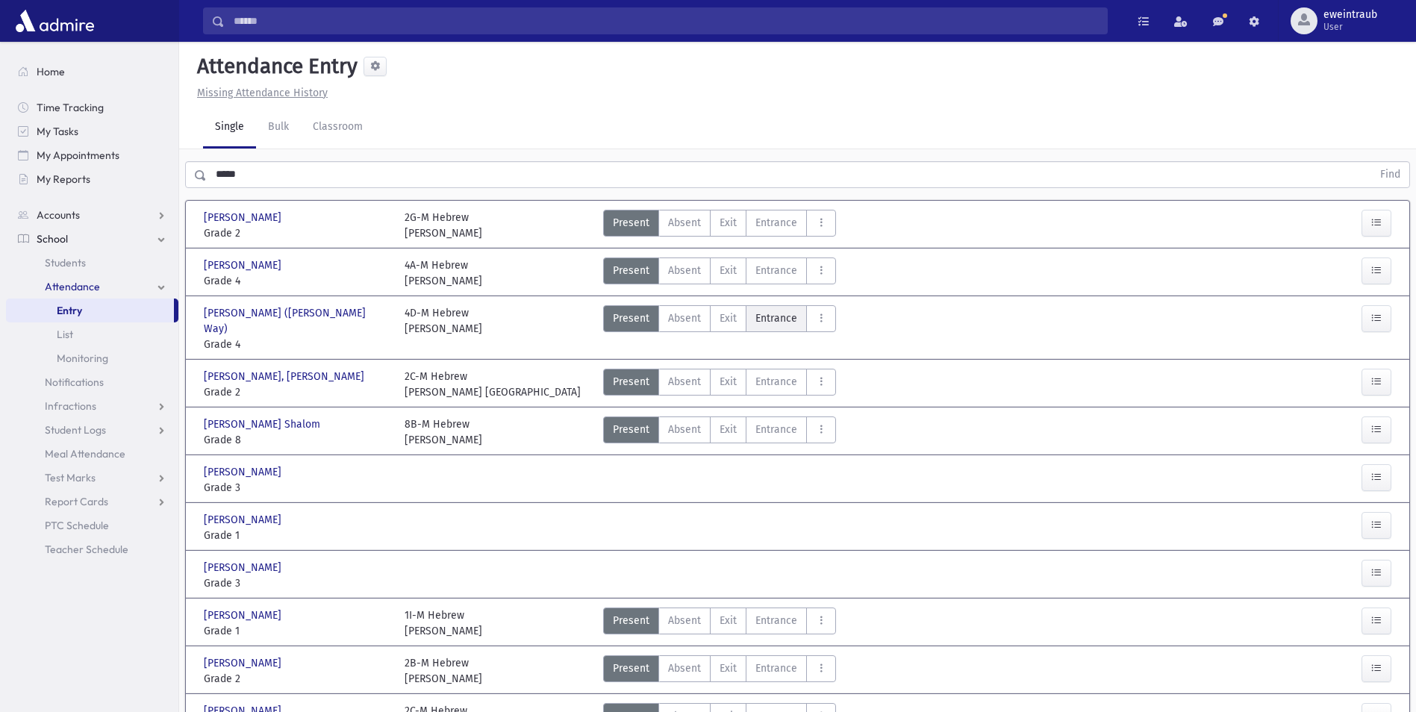
click at [767, 319] on span "Entrance" at bounding box center [776, 318] width 42 height 16
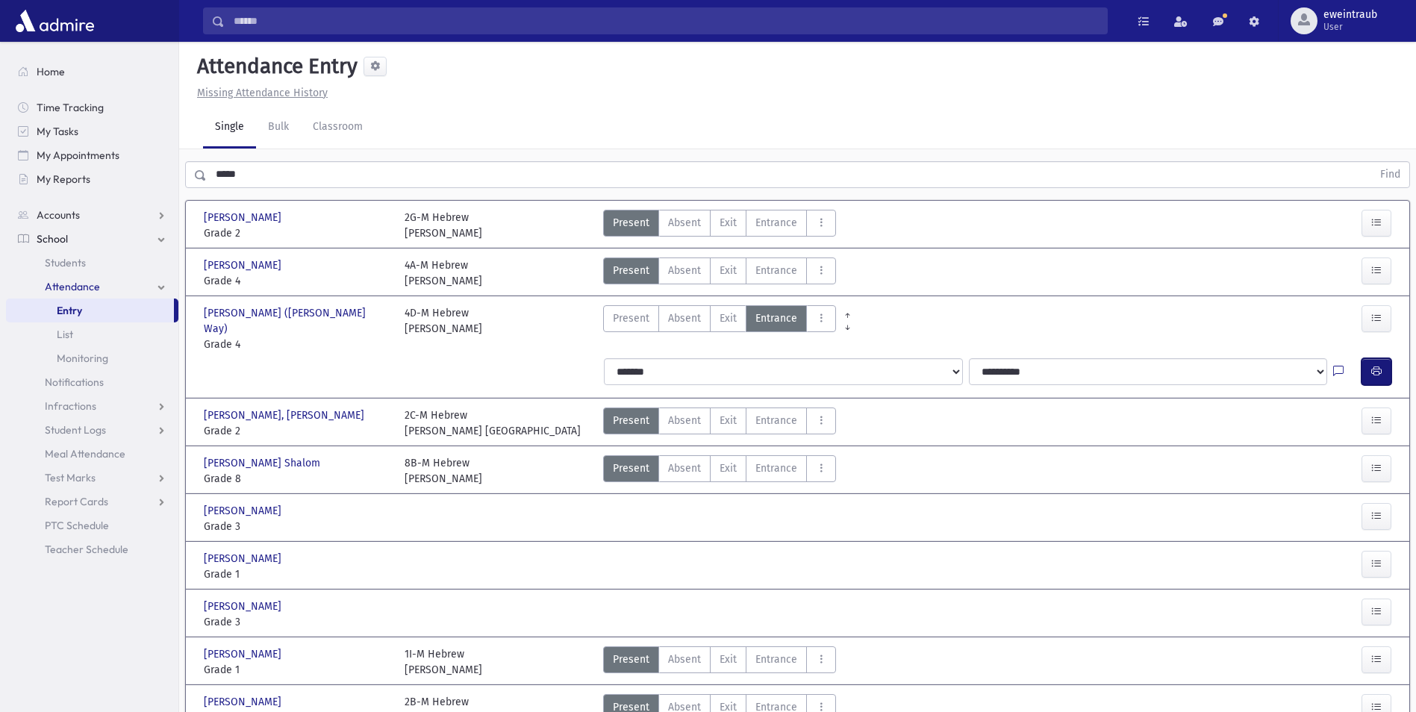
drag, startPoint x: 1387, startPoint y: 357, endPoint x: 1279, endPoint y: 352, distance: 108.3
click at [1387, 358] on button "button" at bounding box center [1376, 371] width 30 height 27
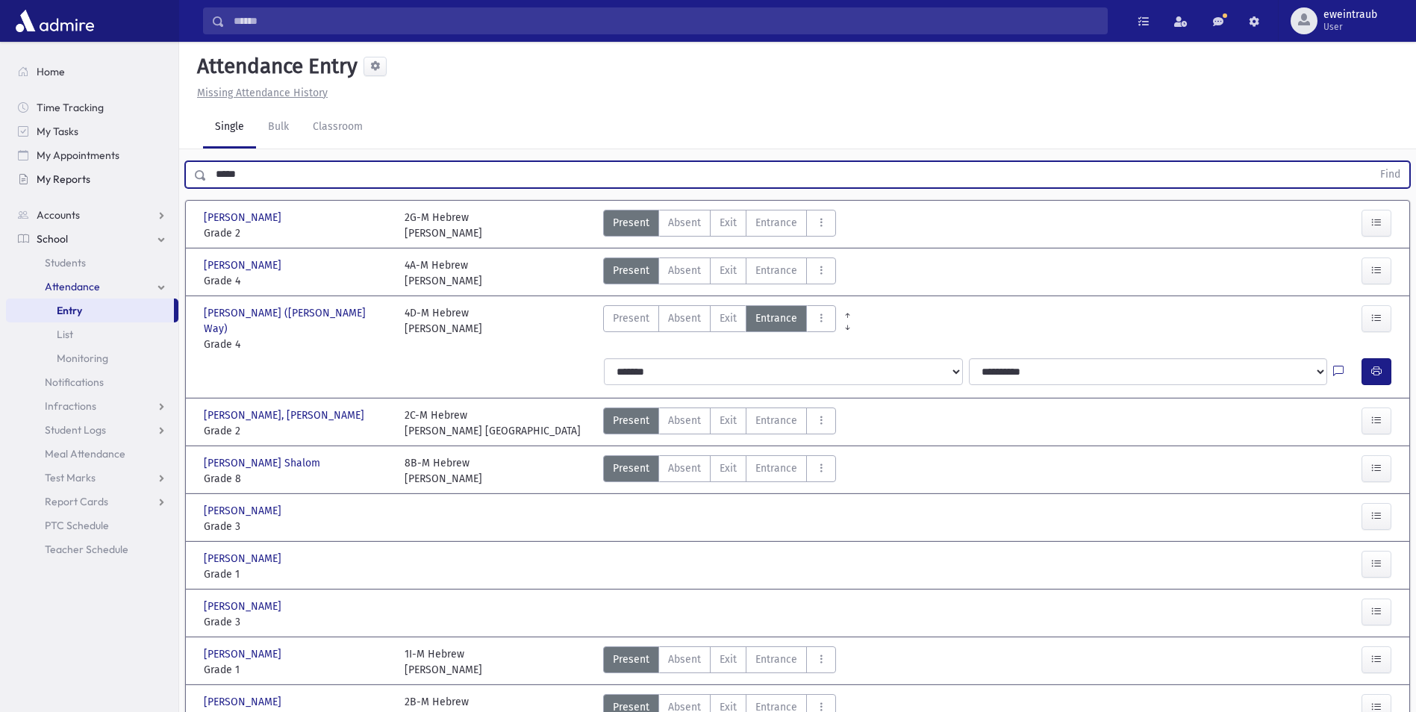
drag, startPoint x: 246, startPoint y: 174, endPoint x: 139, endPoint y: 172, distance: 107.5
click at [139, 174] on div "Search Results All Accounts" at bounding box center [708, 619] width 1416 height 1238
type input "***"
click at [1371, 162] on button "Find" at bounding box center [1390, 174] width 38 height 25
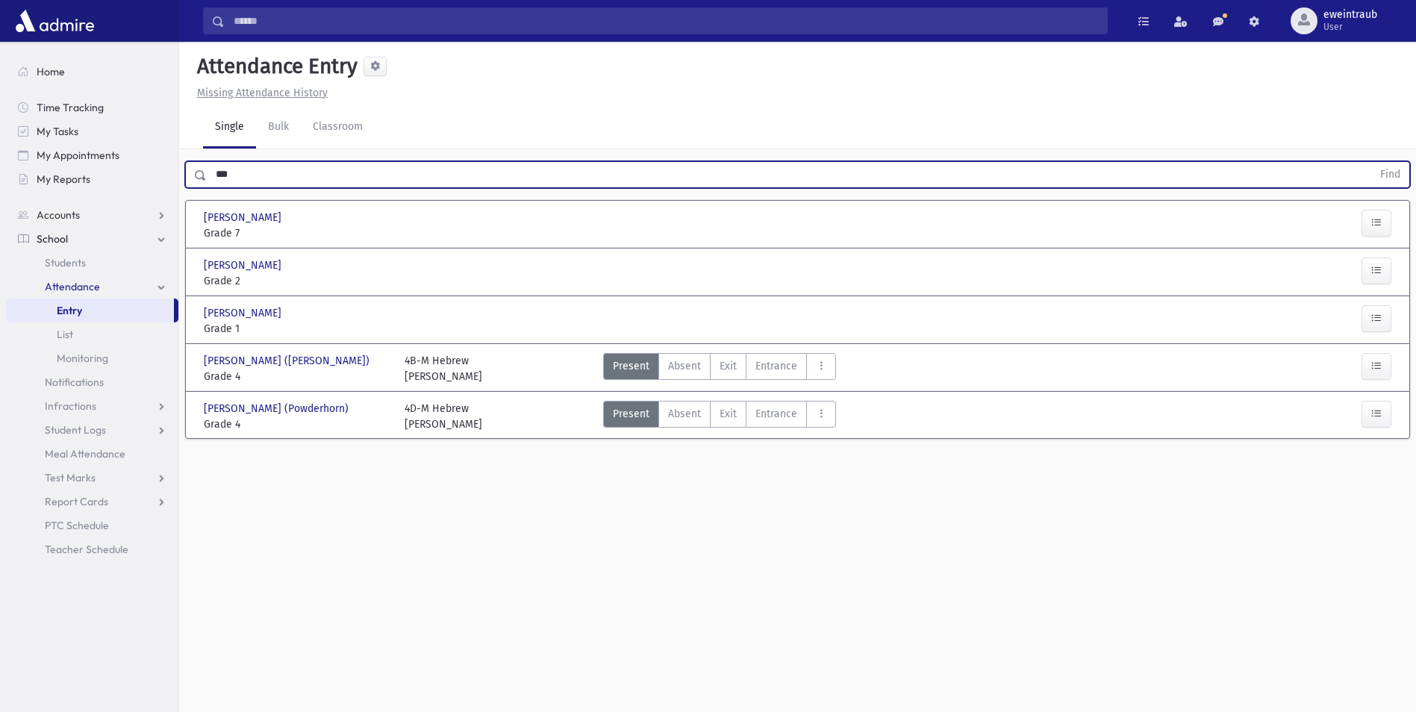
drag, startPoint x: 763, startPoint y: 409, endPoint x: 917, endPoint y: 401, distance: 154.0
click at [766, 408] on span "Entrance" at bounding box center [776, 414] width 42 height 16
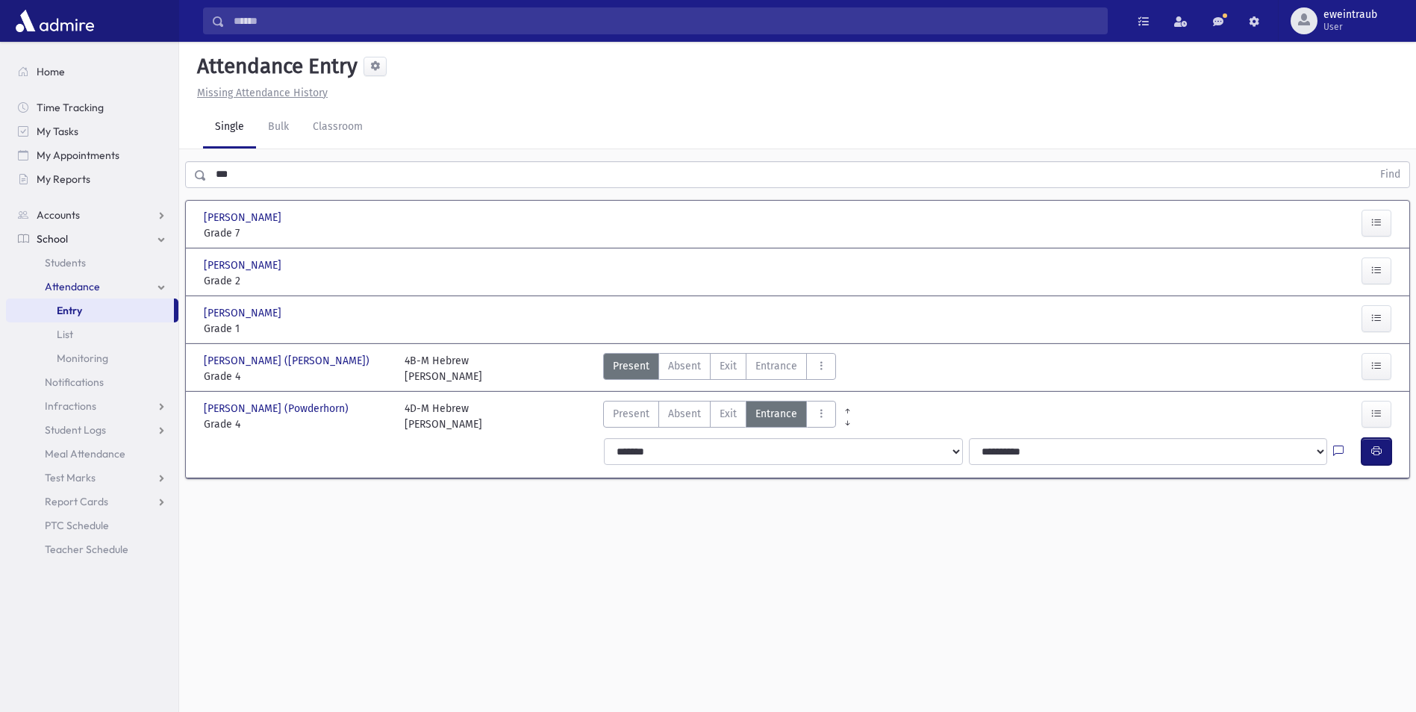
click at [1373, 446] on icon "button" at bounding box center [1376, 451] width 10 height 13
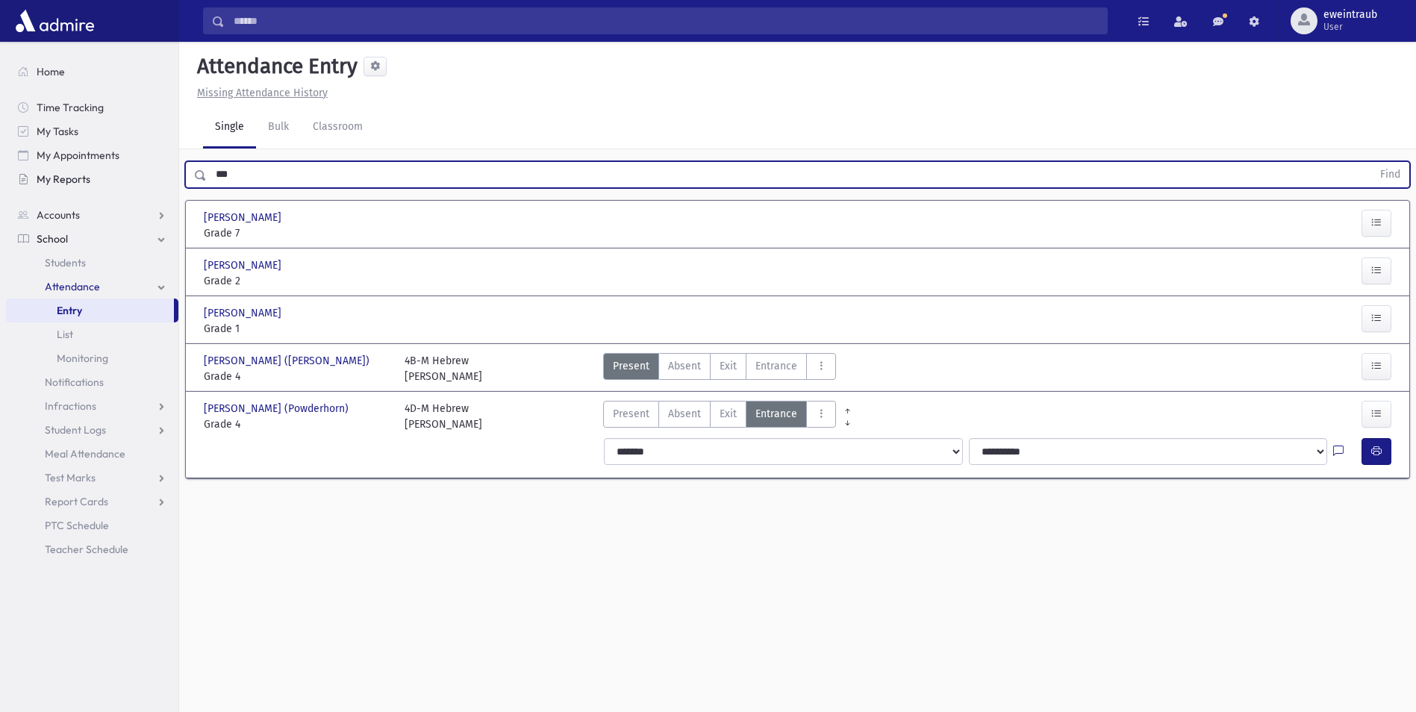
drag, startPoint x: 222, startPoint y: 174, endPoint x: 164, endPoint y: 173, distance: 57.5
click at [164, 173] on div "Search Results All Accounts" at bounding box center [708, 373] width 1416 height 746
click at [1371, 162] on button "Find" at bounding box center [1390, 174] width 38 height 25
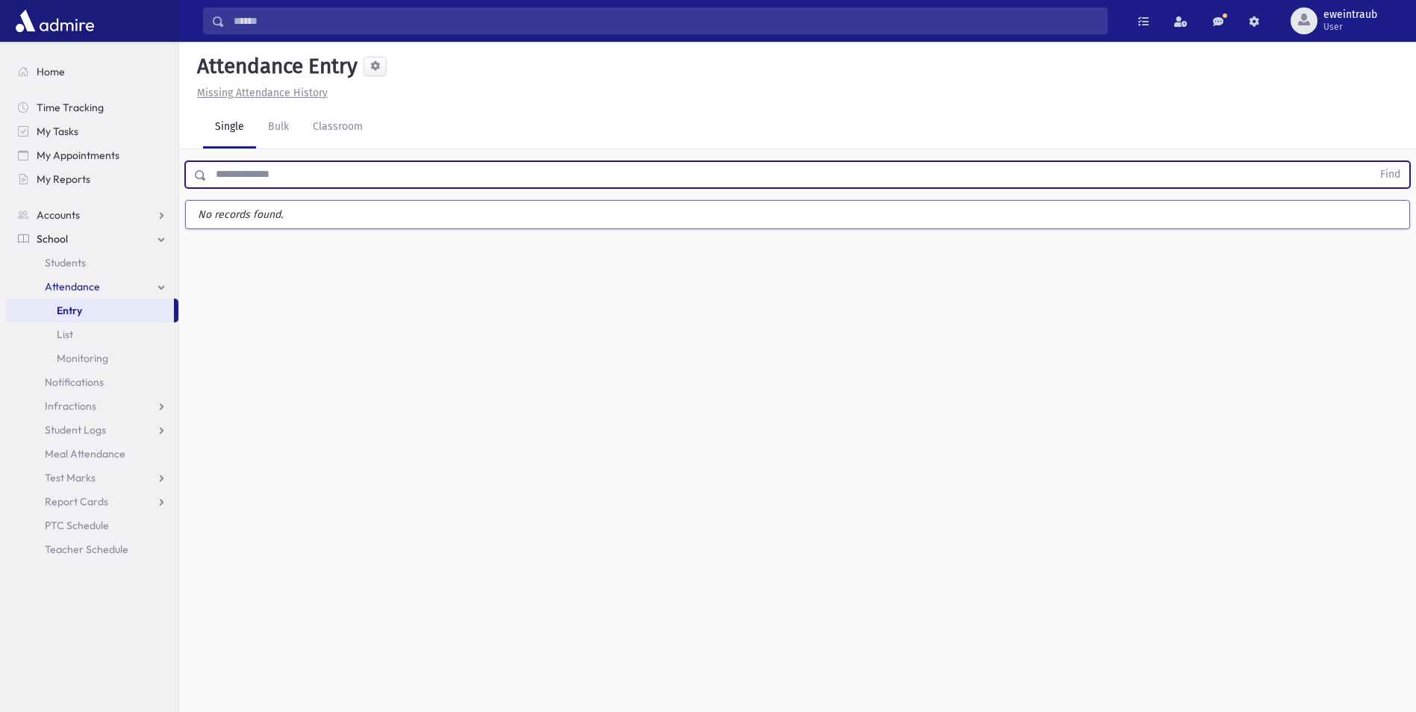
click at [240, 169] on input "text" at bounding box center [789, 174] width 1165 height 27
click at [284, 168] on input "text" at bounding box center [789, 174] width 1165 height 27
click at [1371, 162] on button "Find" at bounding box center [1390, 174] width 38 height 25
drag, startPoint x: 281, startPoint y: 165, endPoint x: 191, endPoint y: 165, distance: 90.3
click at [191, 165] on div "******** Find" at bounding box center [797, 174] width 1225 height 27
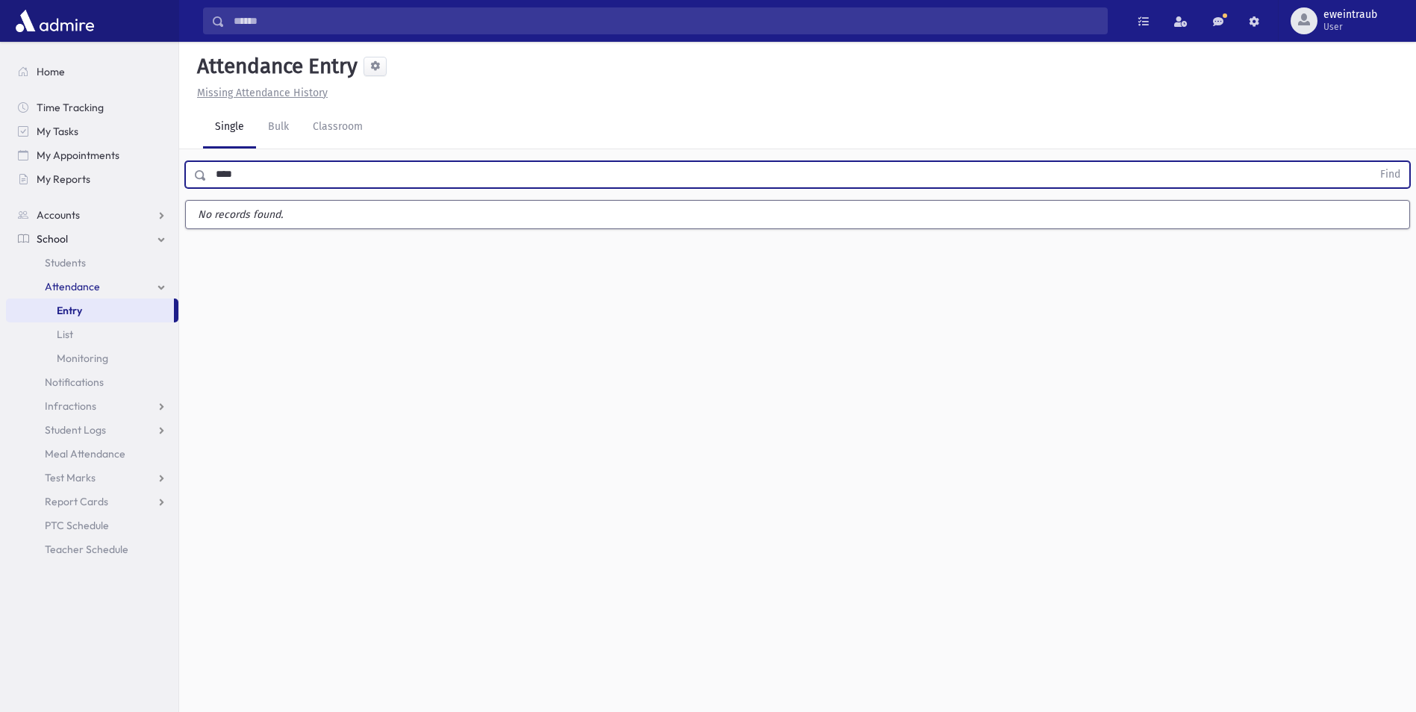
click at [1371, 162] on button "Find" at bounding box center [1390, 174] width 38 height 25
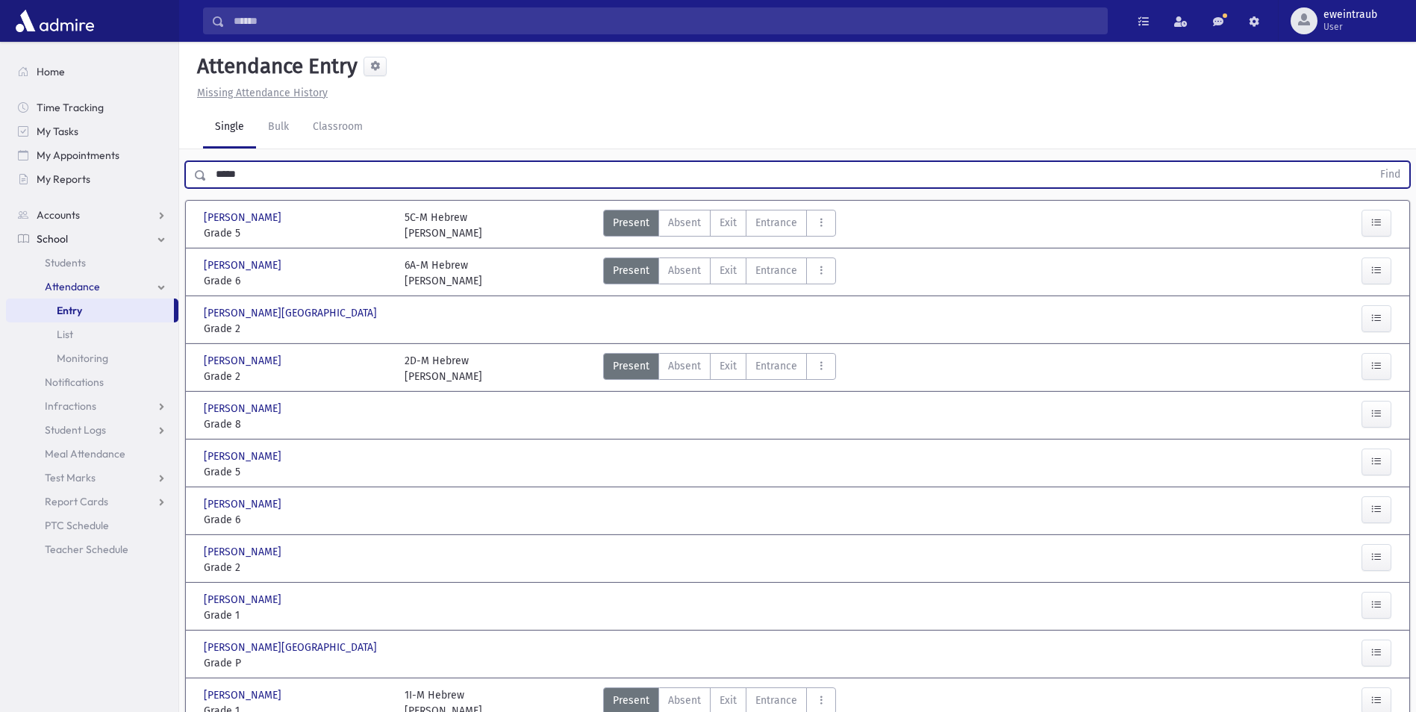
click at [1371, 162] on button "Find" at bounding box center [1390, 174] width 38 height 25
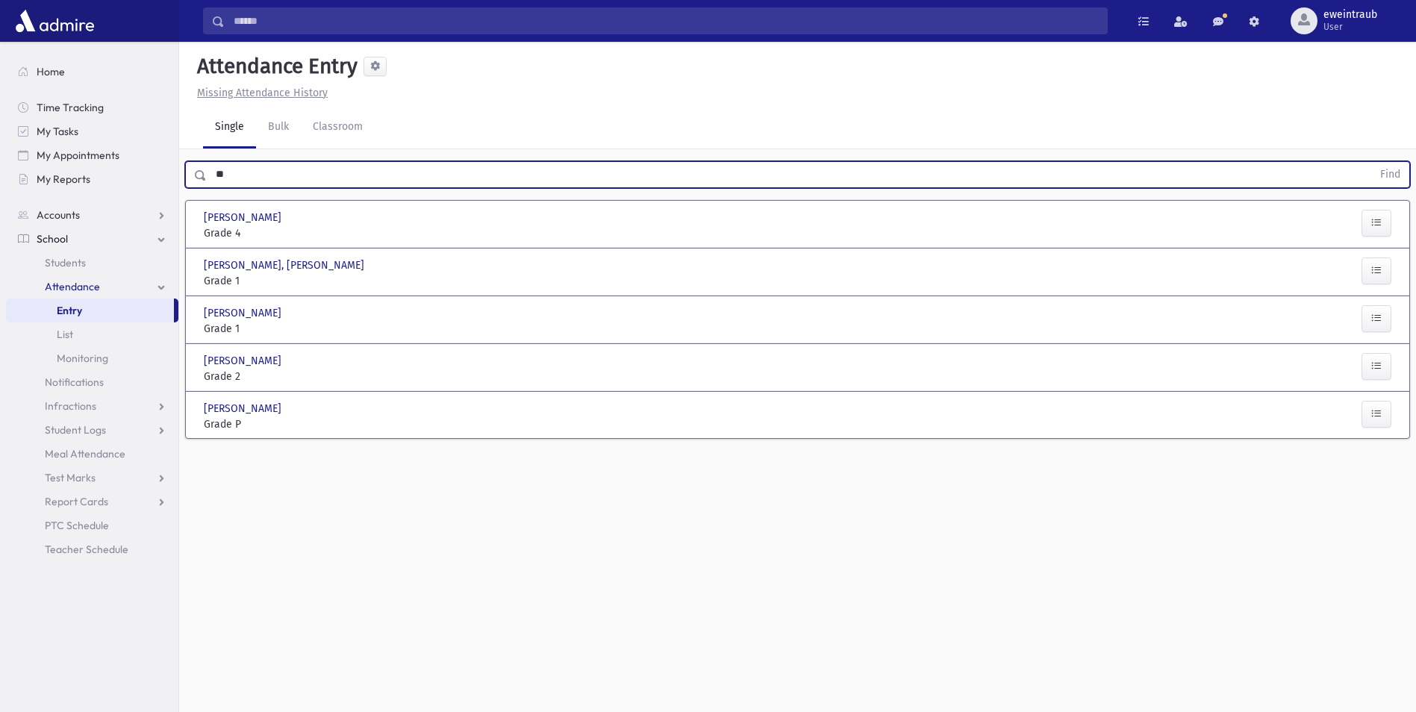
click at [1371, 162] on button "Find" at bounding box center [1390, 174] width 38 height 25
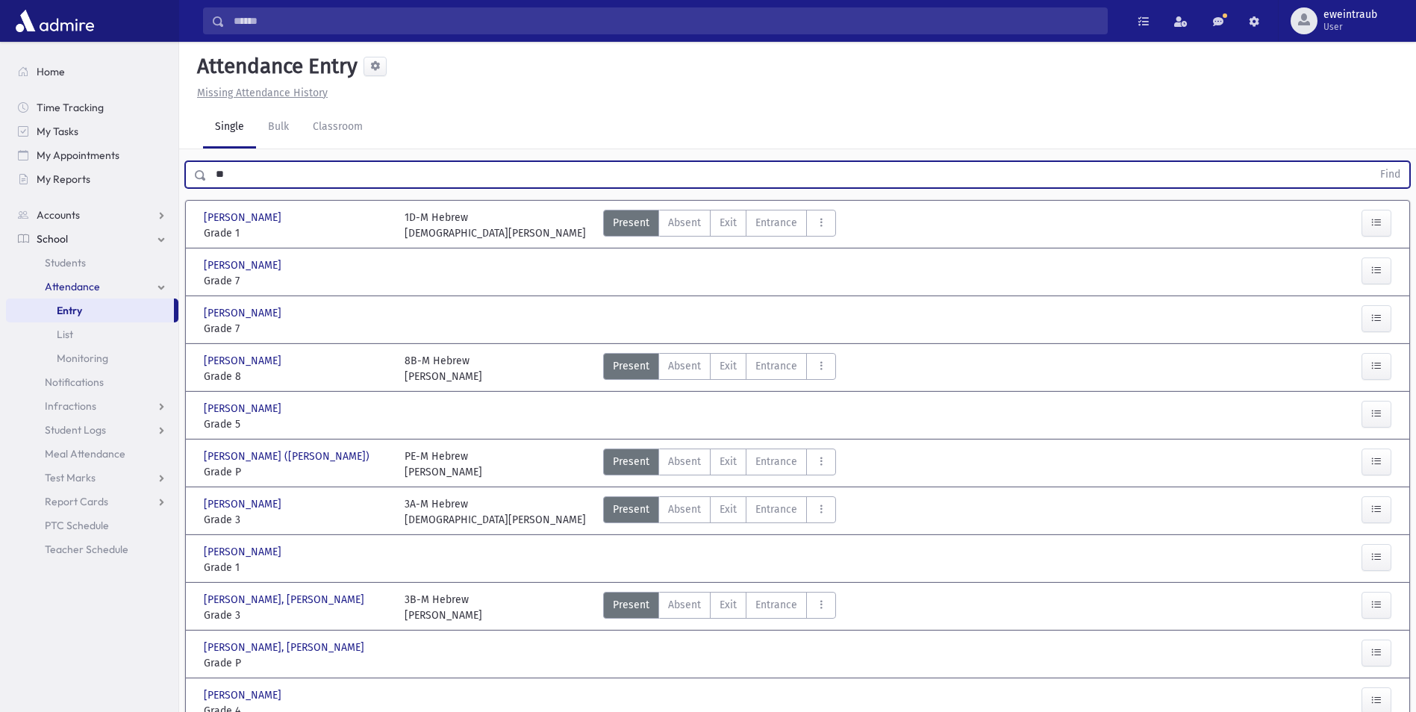
click at [232, 161] on input "**" at bounding box center [789, 174] width 1165 height 27
click at [1371, 162] on button "Find" at bounding box center [1390, 174] width 38 height 25
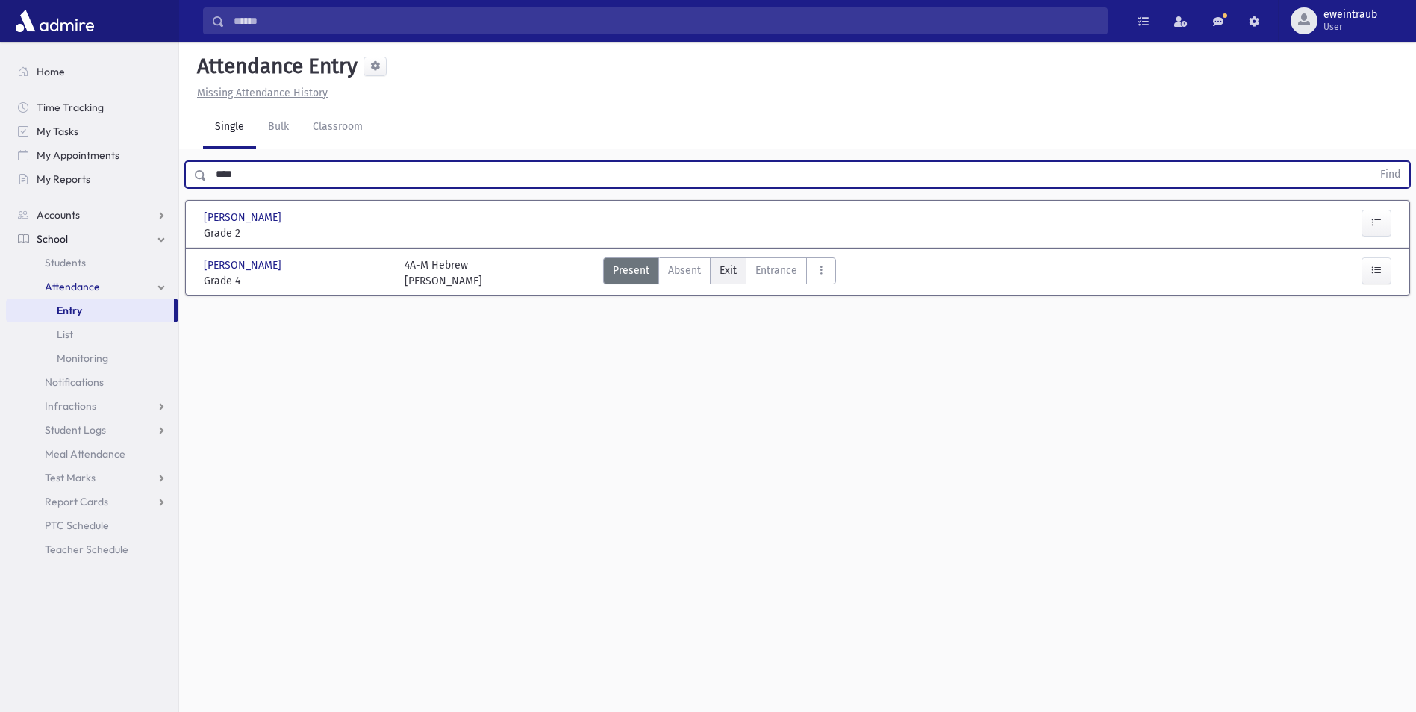
click at [734, 263] on span "Exit" at bounding box center [727, 271] width 17 height 16
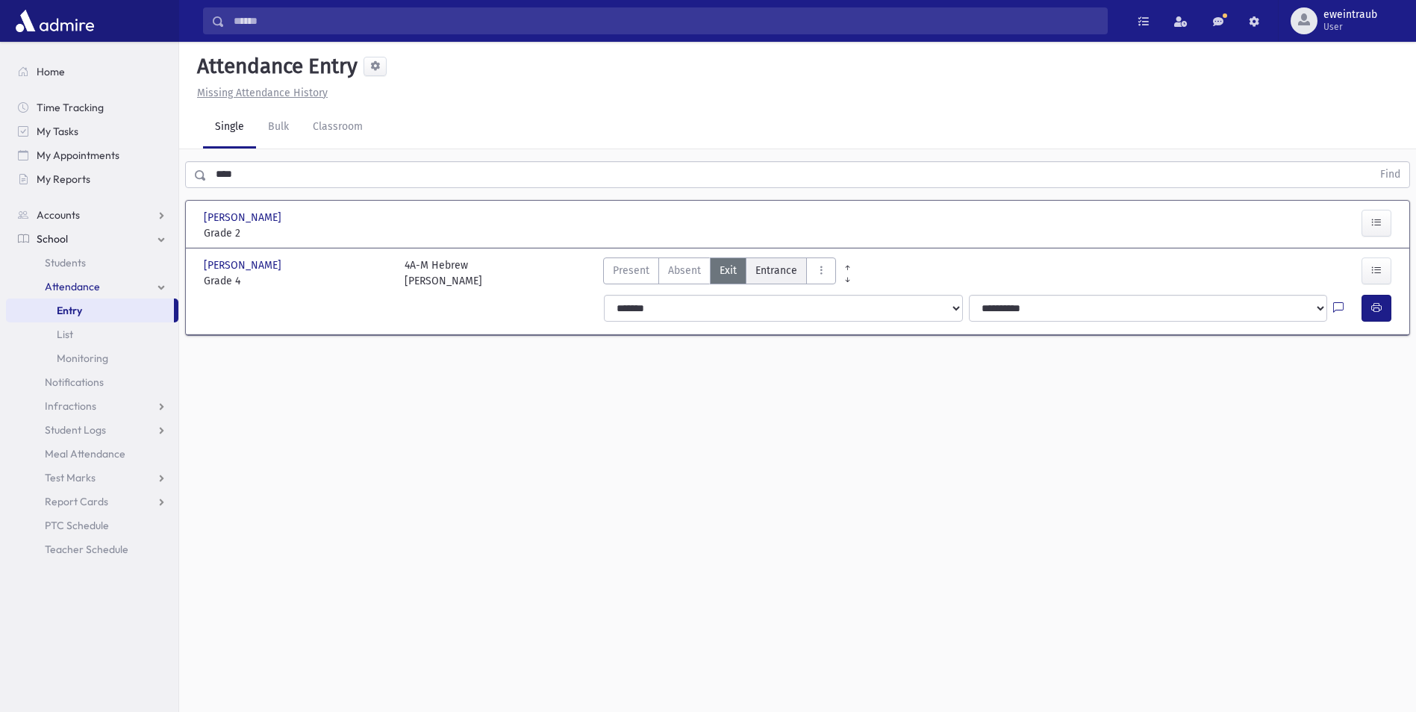
drag, startPoint x: 764, startPoint y: 231, endPoint x: 804, endPoint y: 232, distance: 39.6
click at [770, 263] on span "Entrance" at bounding box center [776, 271] width 42 height 16
click at [1376, 302] on icon "button" at bounding box center [1376, 308] width 10 height 13
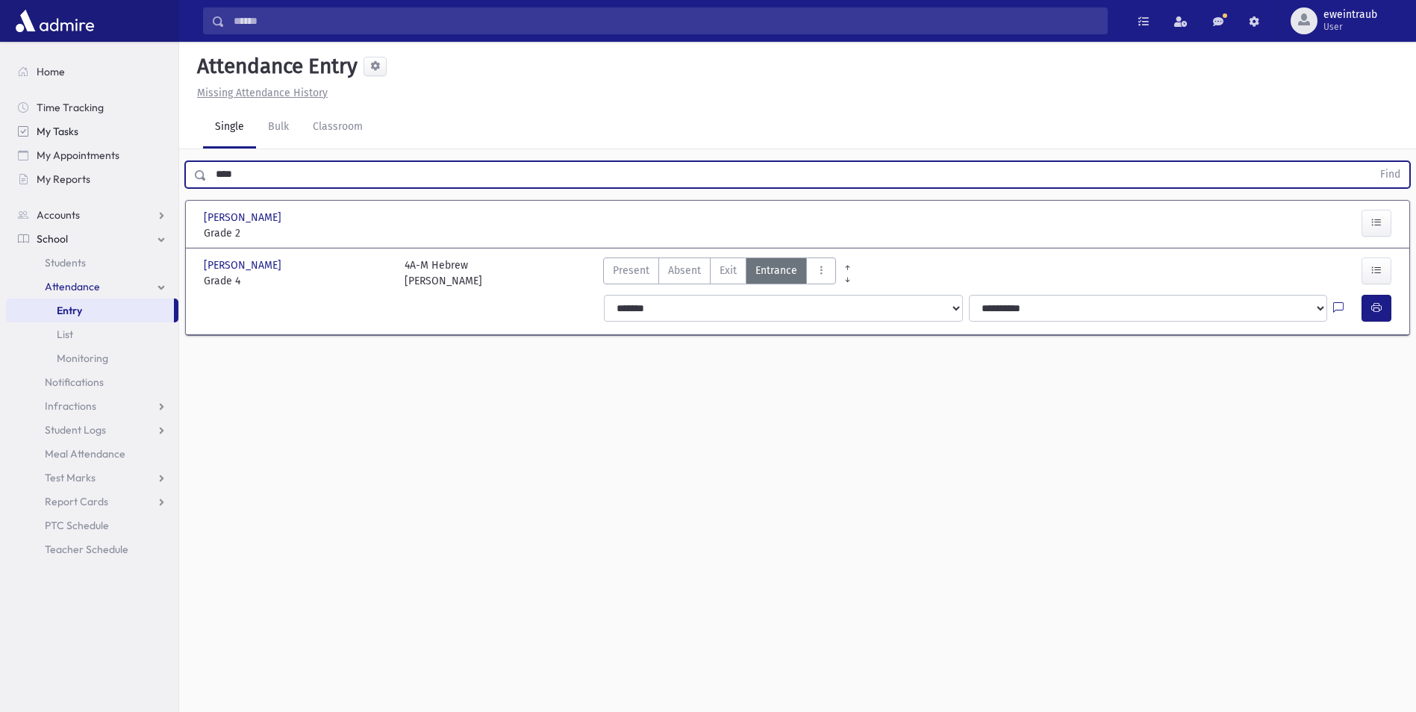
drag, startPoint x: 273, startPoint y: 142, endPoint x: 119, endPoint y: 132, distance: 154.8
click at [119, 132] on div "Search Results All Accounts" at bounding box center [708, 373] width 1416 height 746
type input "****"
click at [1371, 162] on button "Find" at bounding box center [1390, 174] width 38 height 25
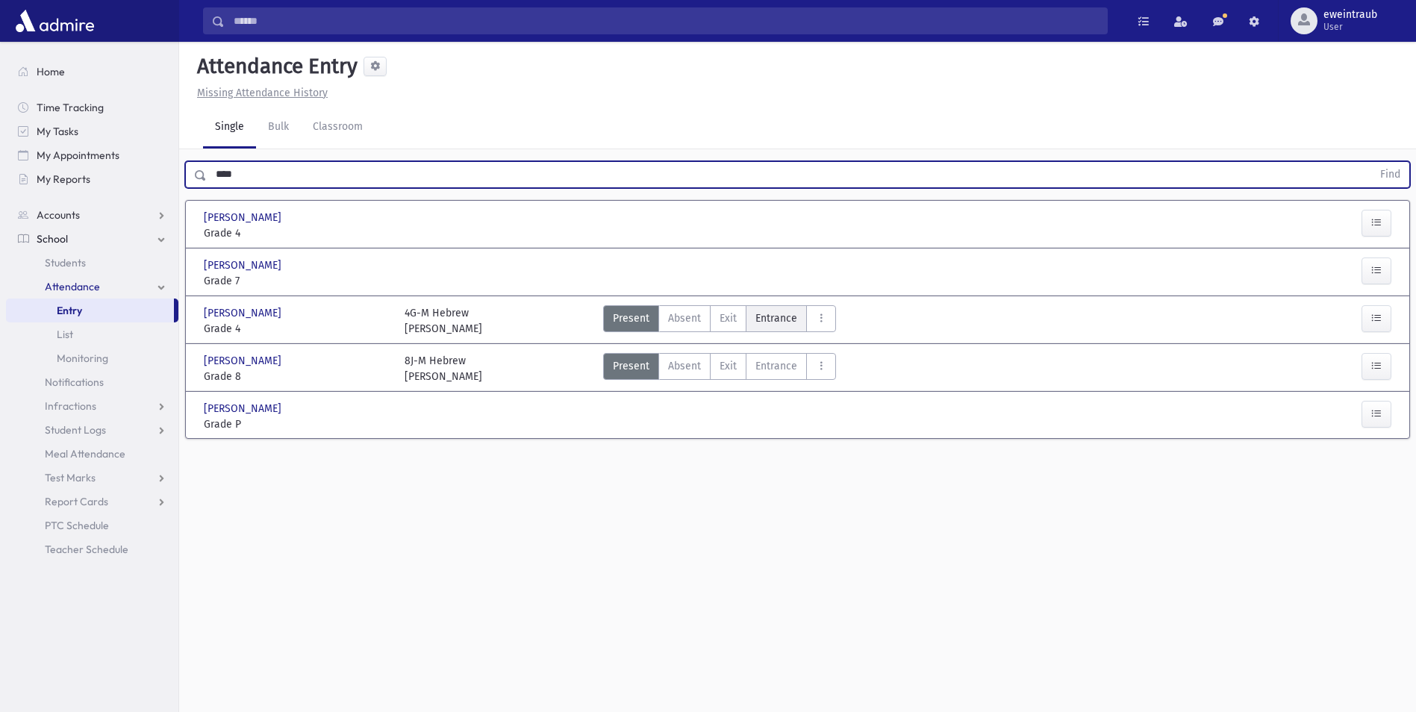
click at [776, 310] on span "Entrance" at bounding box center [776, 318] width 42 height 16
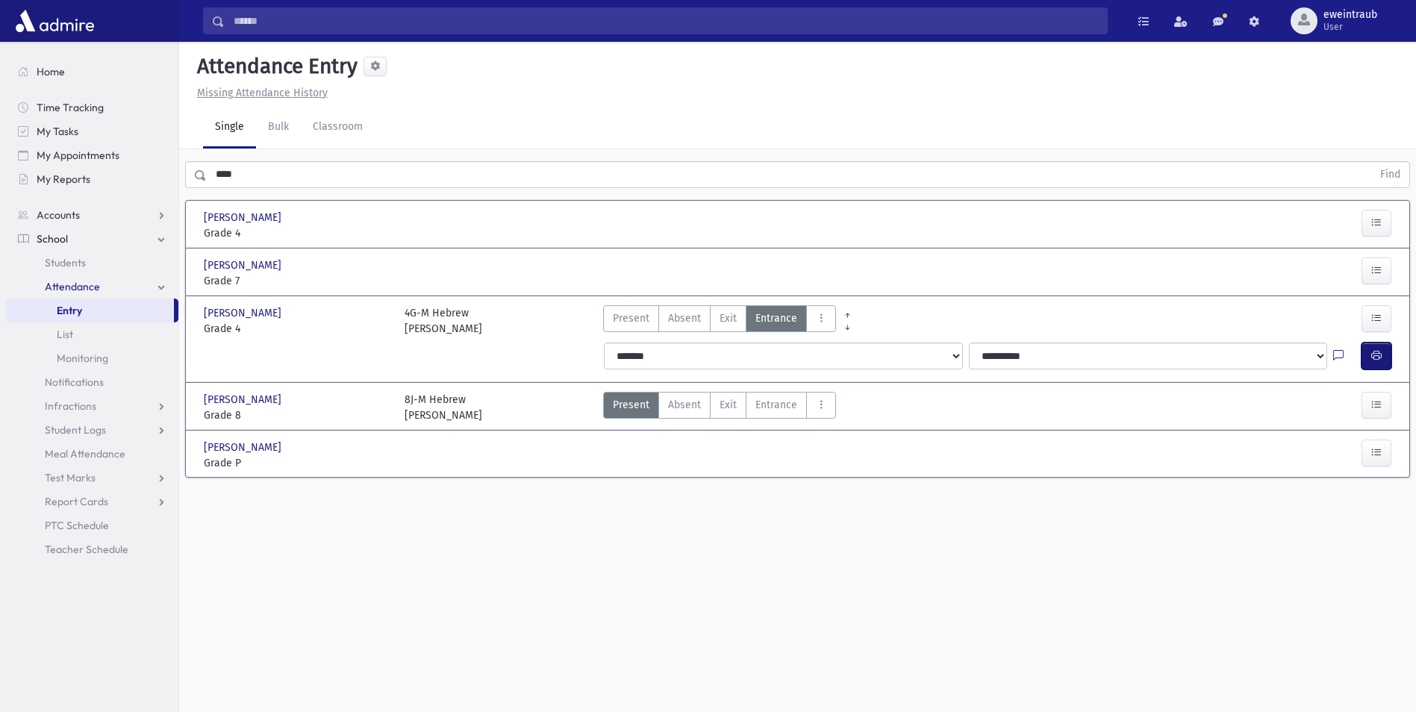
click at [1378, 343] on button "button" at bounding box center [1376, 356] width 30 height 27
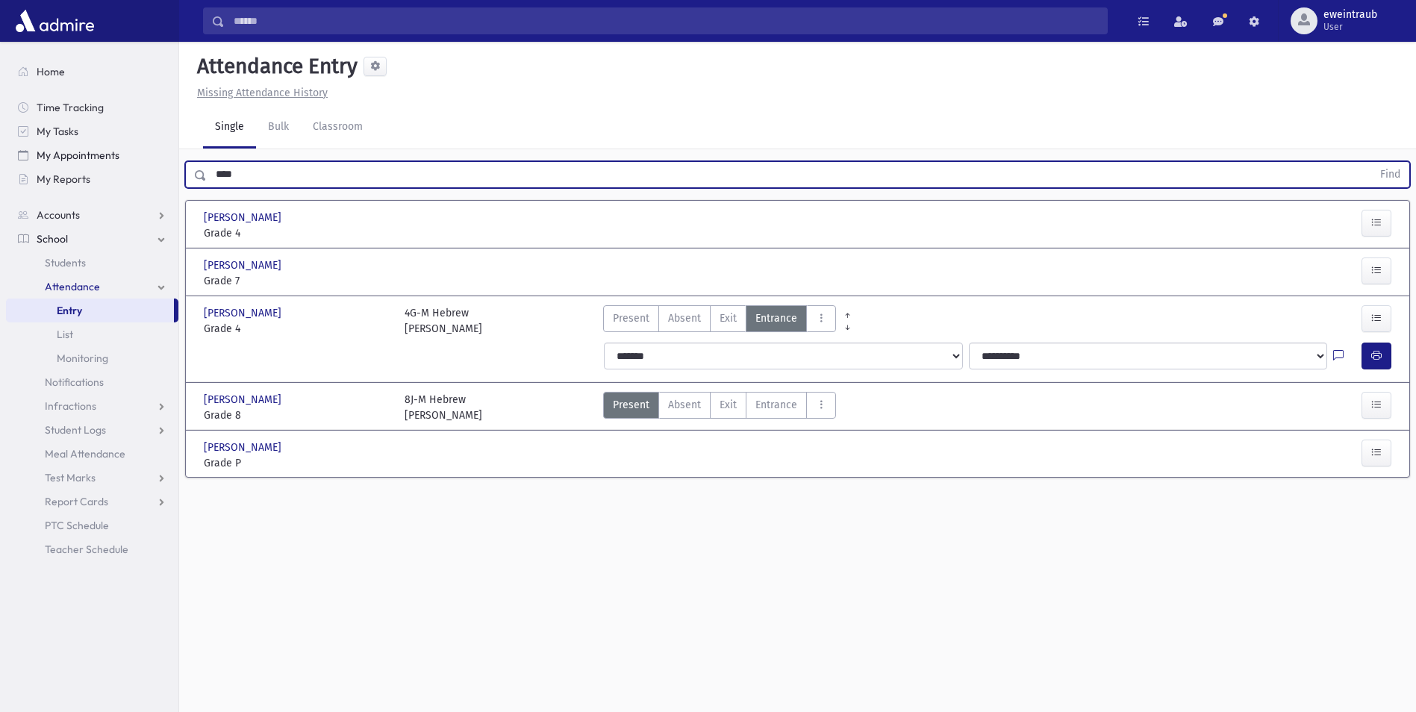
drag, startPoint x: 263, startPoint y: 145, endPoint x: 176, endPoint y: 145, distance: 87.3
click at [176, 145] on div "Search Results All Accounts" at bounding box center [708, 373] width 1416 height 746
type input "*"
click at [266, 194] on section "Freitag, Chaya Rochel Freitag, Chaya Rochel Grade 4 Grade 4 Present P Absent A …" at bounding box center [797, 346] width 1237 height 305
drag, startPoint x: 266, startPoint y: 160, endPoint x: 267, endPoint y: 139, distance: 21.7
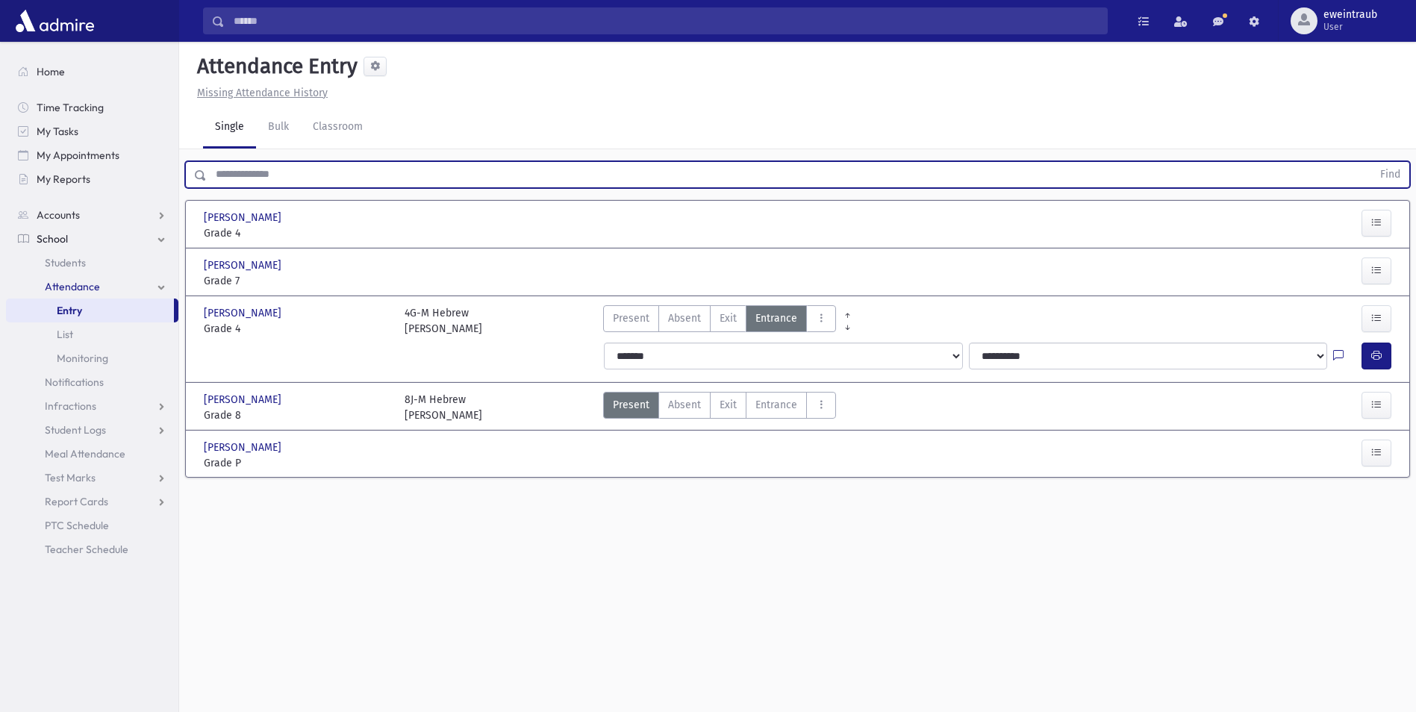
click at [267, 161] on input "text" at bounding box center [789, 174] width 1165 height 27
type input "***"
click at [1371, 162] on button "Find" at bounding box center [1390, 174] width 38 height 25
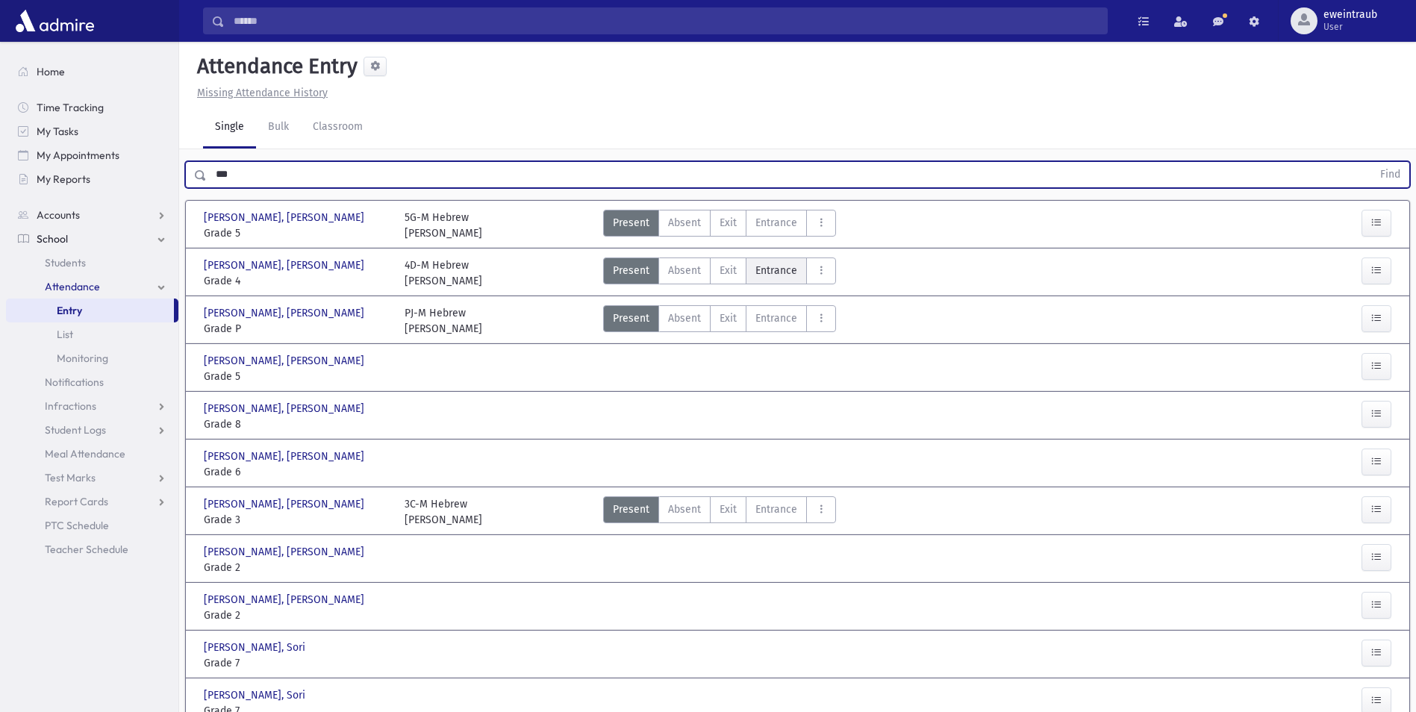
click at [750, 257] on label "Entrance Ent" at bounding box center [776, 270] width 61 height 27
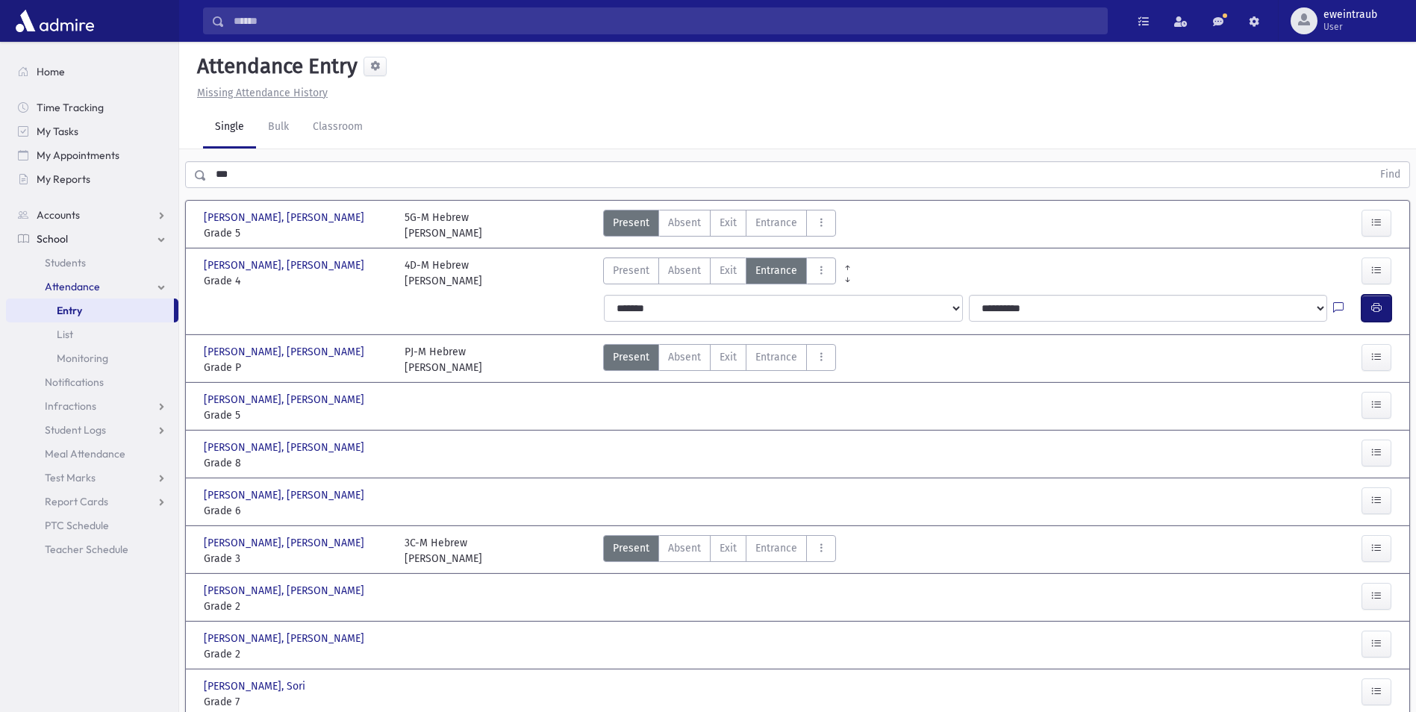
click at [1388, 295] on button "button" at bounding box center [1376, 308] width 30 height 27
